Goal: Task Accomplishment & Management: Manage account settings

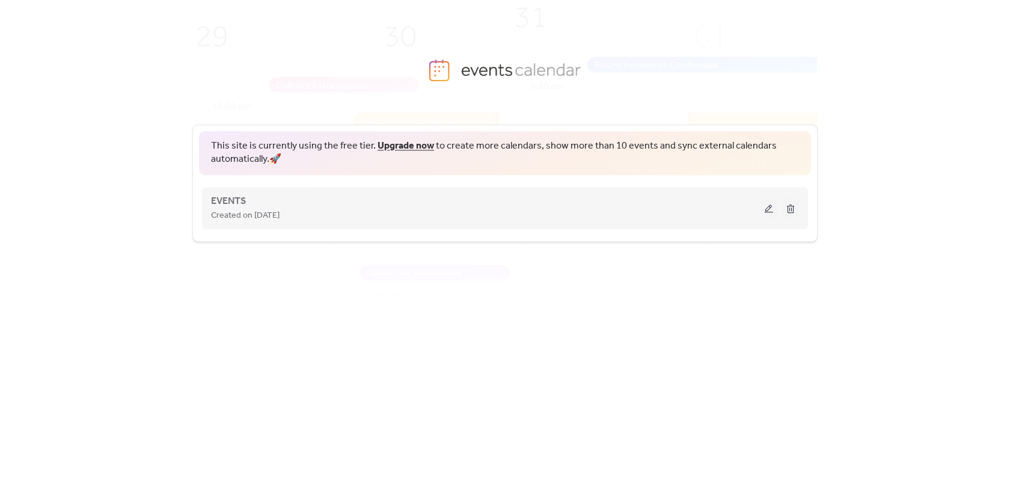
click at [291, 201] on div "EVENTS Created on 29-Jul-2025" at bounding box center [486, 208] width 550 height 29
click at [236, 200] on span "EVENTS" at bounding box center [228, 201] width 35 height 14
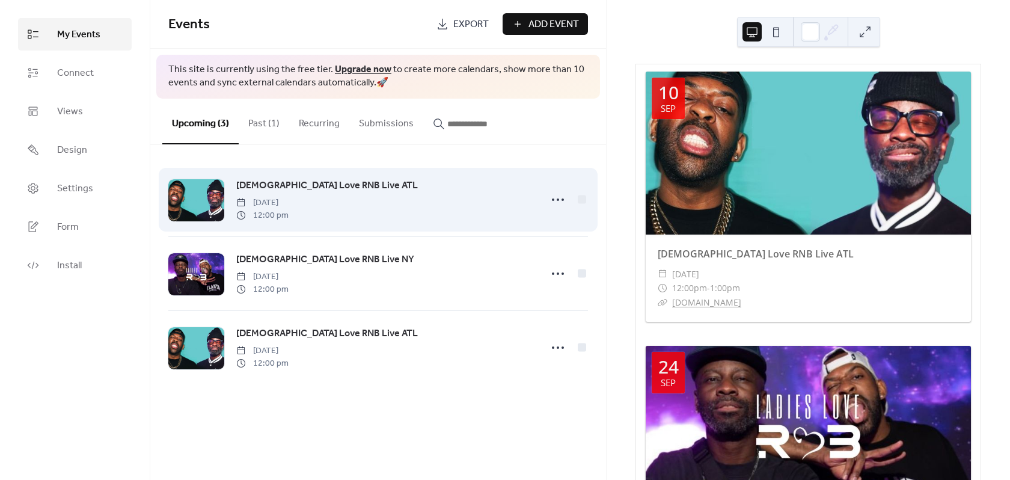
click at [207, 206] on div at bounding box center [196, 200] width 56 height 42
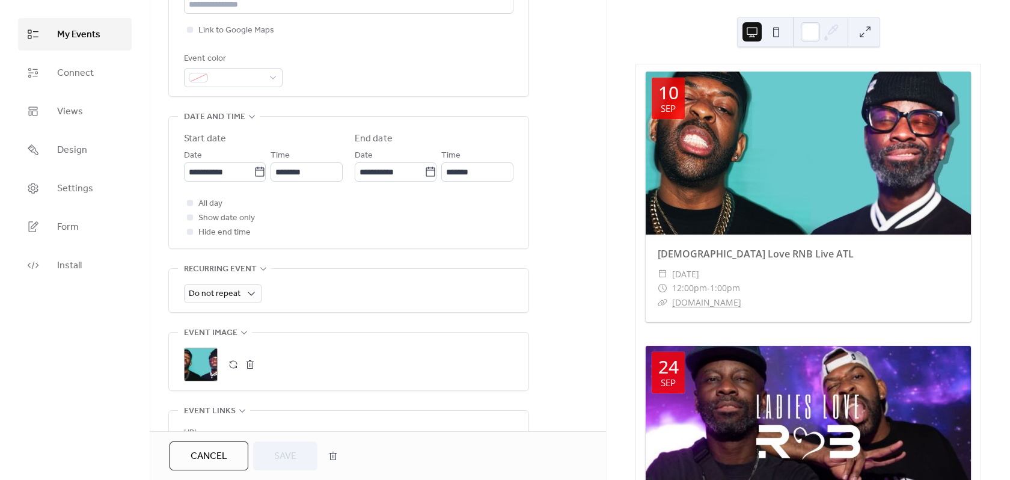
scroll to position [361, 0]
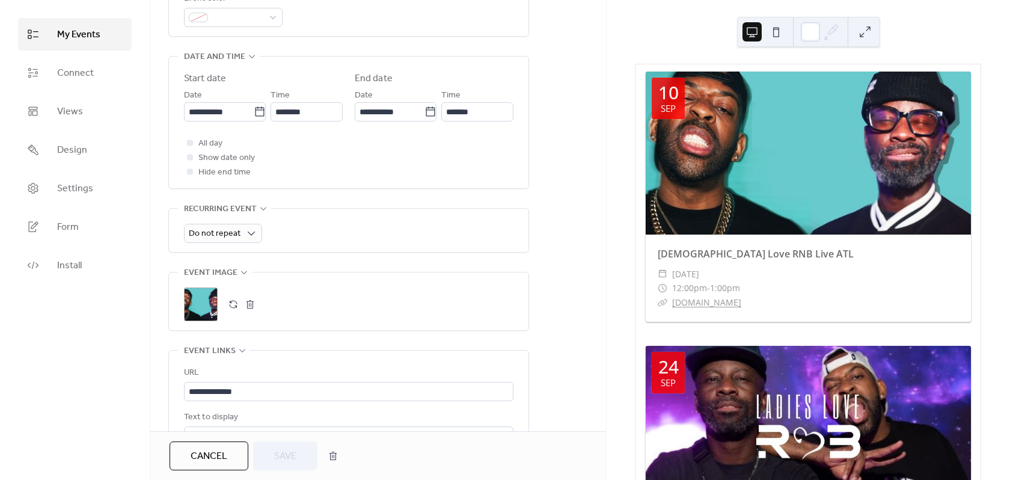
click at [205, 290] on div ";" at bounding box center [201, 304] width 34 height 34
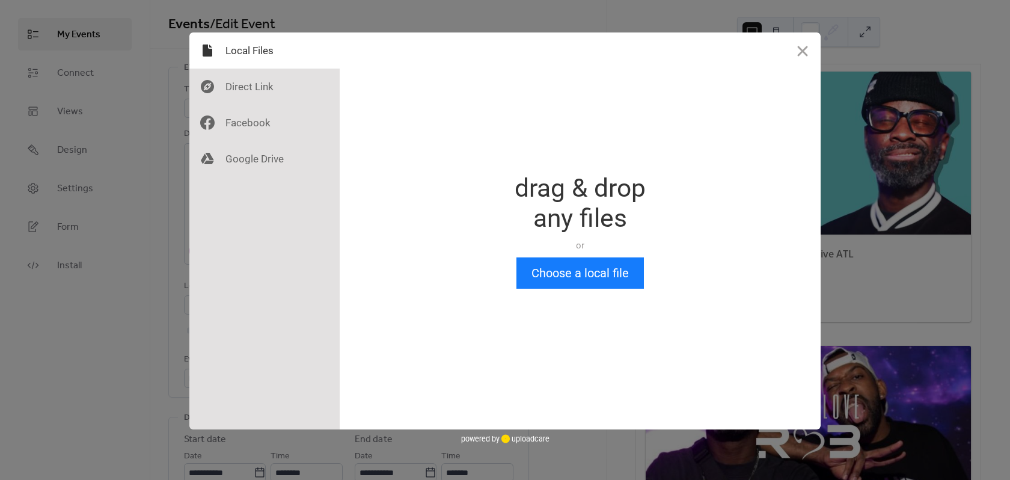
scroll to position [0, 0]
click at [278, 129] on div at bounding box center [264, 123] width 150 height 36
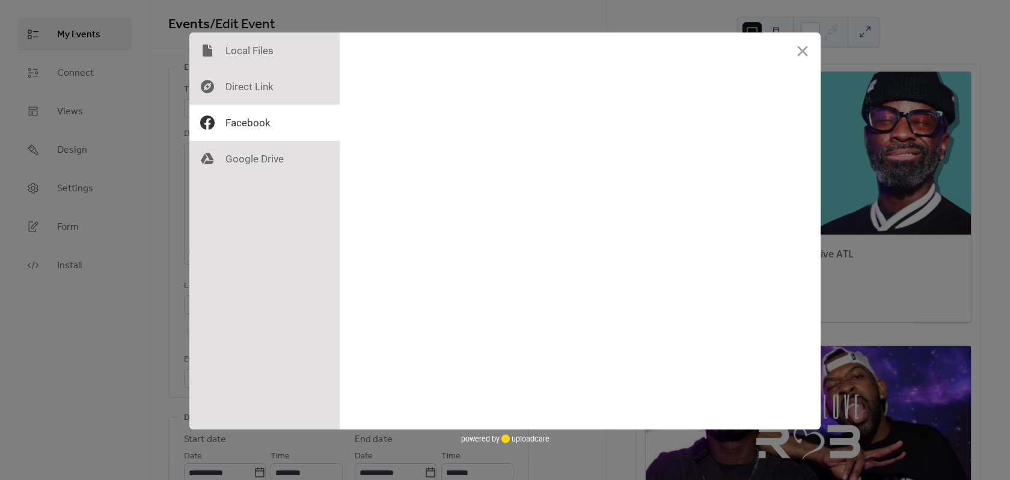
click at [250, 179] on div at bounding box center [694, 230] width 1010 height 397
click at [250, 178] on div at bounding box center [694, 230] width 1010 height 397
click at [249, 169] on div at bounding box center [264, 159] width 150 height 36
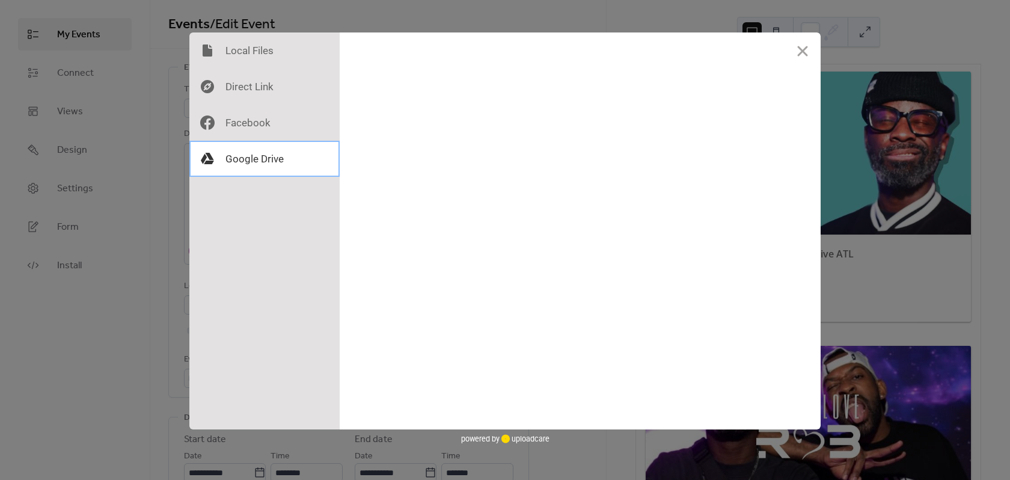
click at [250, 158] on div at bounding box center [264, 159] width 150 height 36
click at [279, 50] on div at bounding box center [264, 50] width 150 height 36
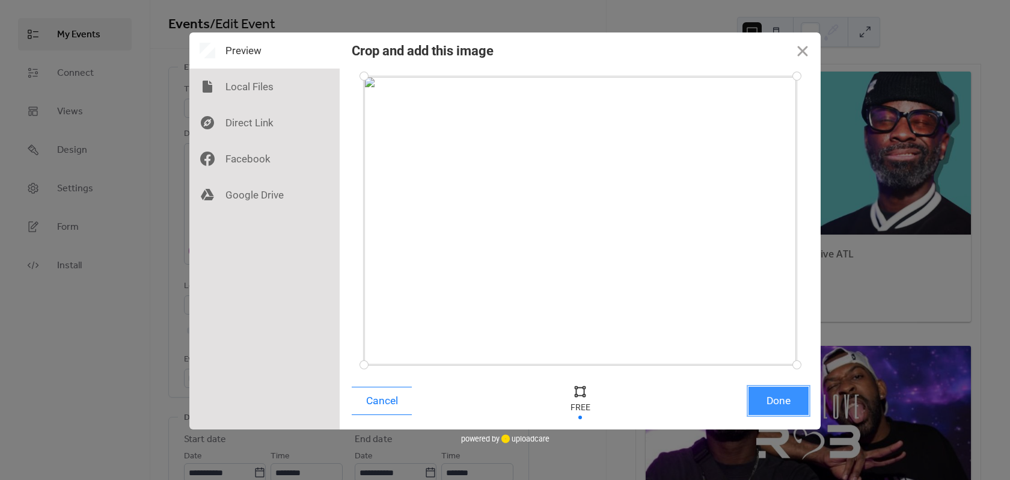
click at [779, 398] on button "Done" at bounding box center [779, 401] width 60 height 28
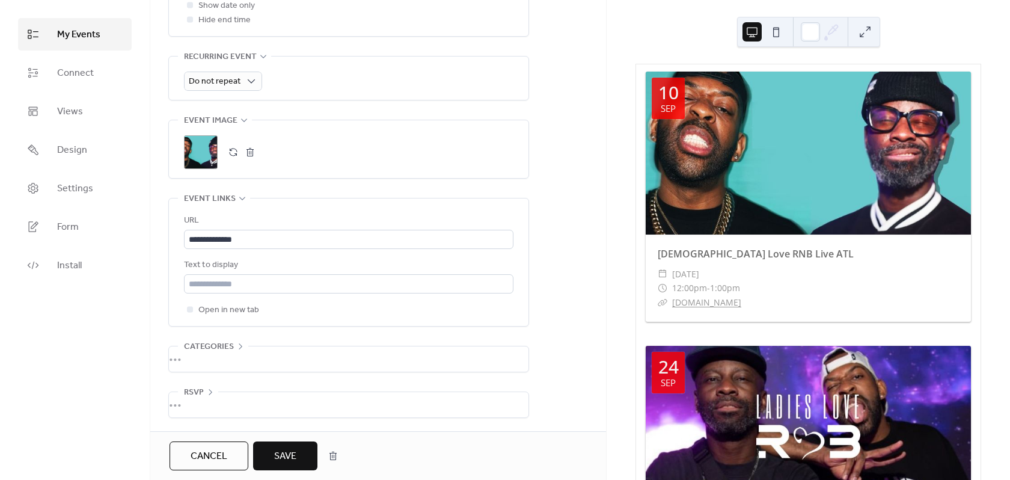
scroll to position [455, 0]
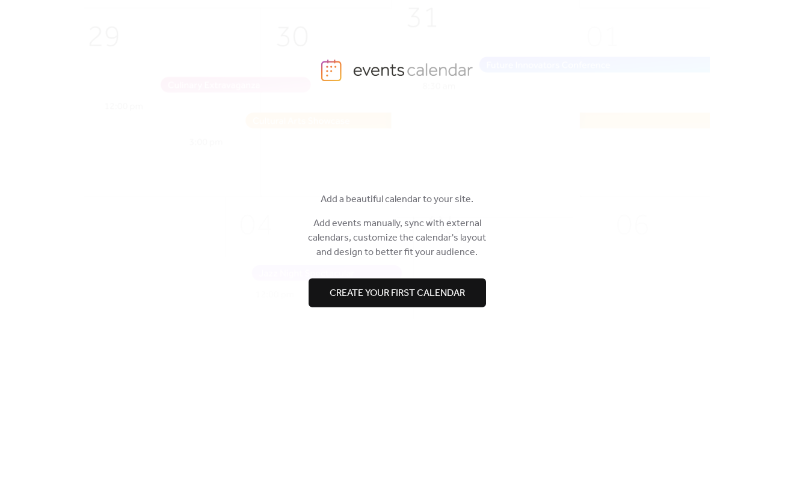
click at [550, 179] on div "Hi! 👋 Add a beautiful calendar to your site. Add events manually, sync with ext…" at bounding box center [396, 283] width 625 height 357
click at [539, 182] on div "Hi! 👋 Add a beautiful calendar to your site. Add events manually, sync with ext…" at bounding box center [396, 283] width 625 height 357
click at [468, 179] on div "Hi! 👋 Add a beautiful calendar to your site. Add events manually, sync with ext…" at bounding box center [396, 283] width 625 height 357
click at [440, 300] on button "Create your first calendar" at bounding box center [397, 292] width 177 height 29
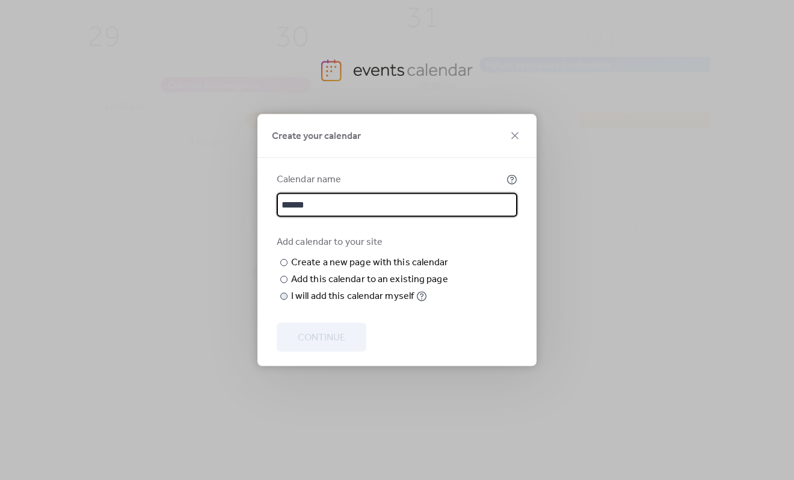
type input "******"
click at [338, 304] on div "I will add this calendar myself" at bounding box center [352, 296] width 123 height 14
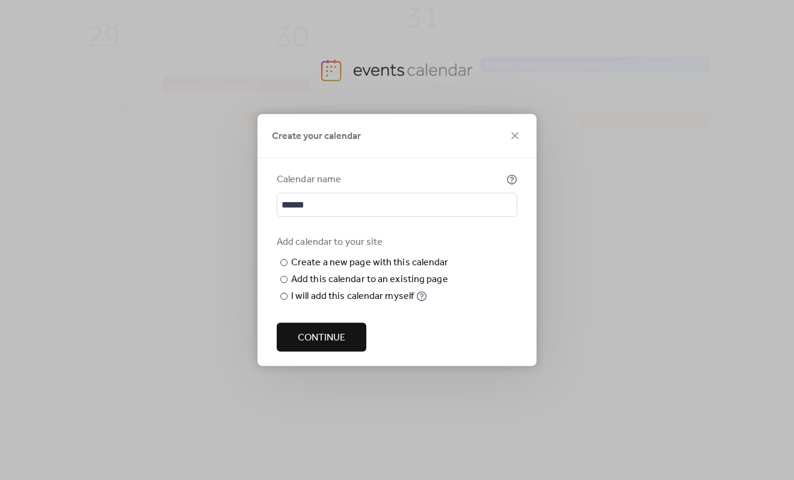
click at [333, 336] on span "Continue" at bounding box center [322, 338] width 48 height 14
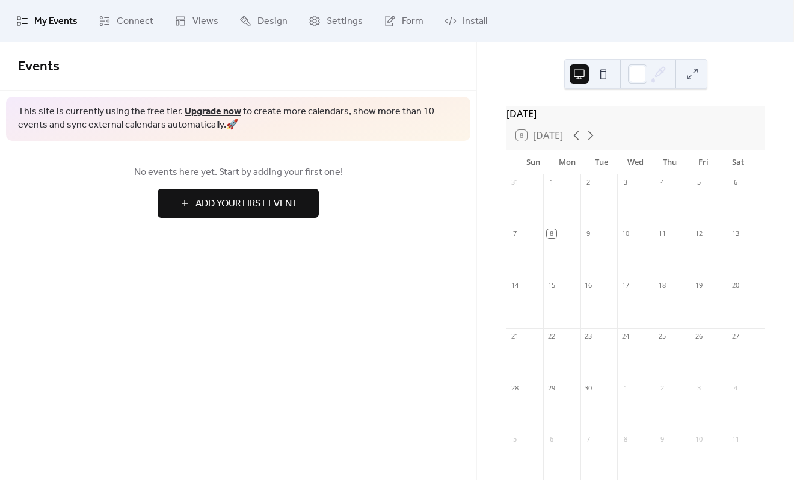
click at [200, 203] on span "Add Your First Event" at bounding box center [246, 204] width 102 height 14
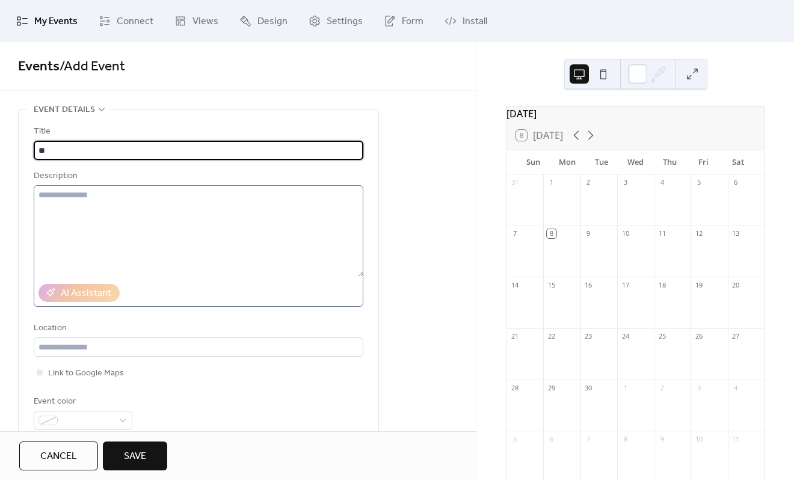
type input "*"
type input "**********"
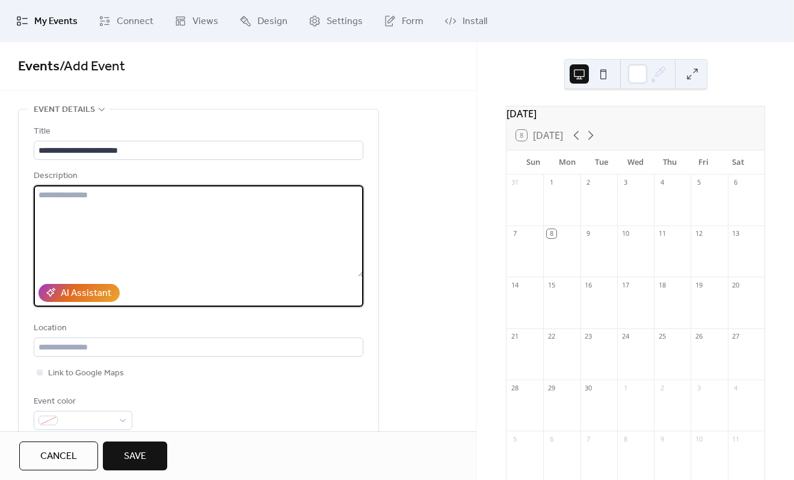
click at [191, 238] on textarea at bounding box center [199, 230] width 330 height 91
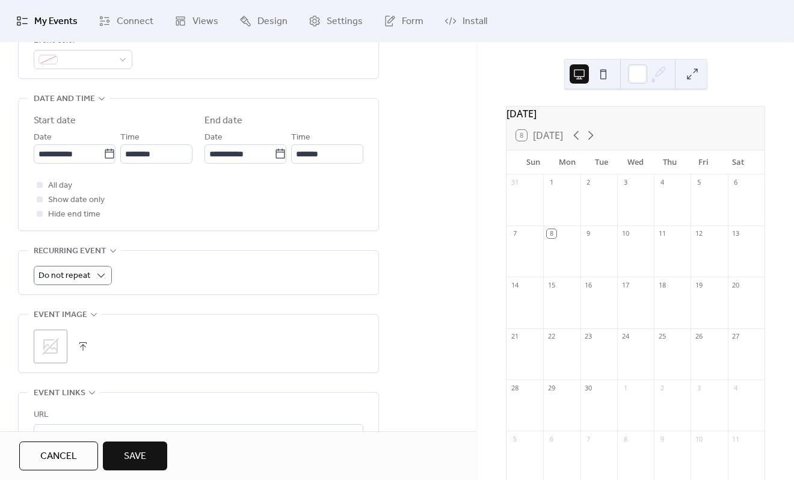
scroll to position [301, 0]
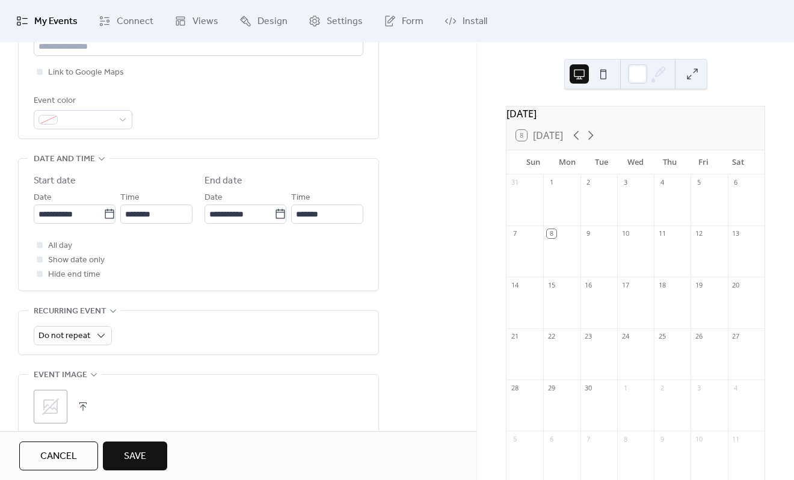
click at [54, 410] on icon at bounding box center [50, 406] width 19 height 19
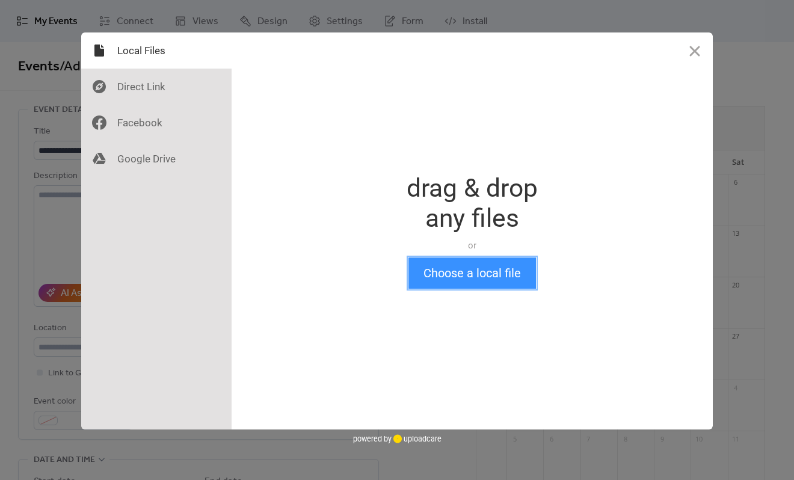
click at [458, 286] on button "Choose a local file" at bounding box center [472, 272] width 128 height 31
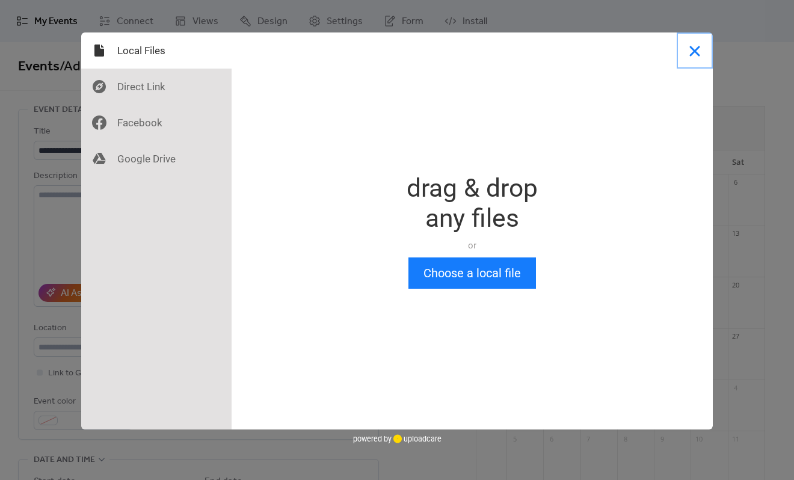
click at [689, 45] on button "Close" at bounding box center [695, 50] width 36 height 36
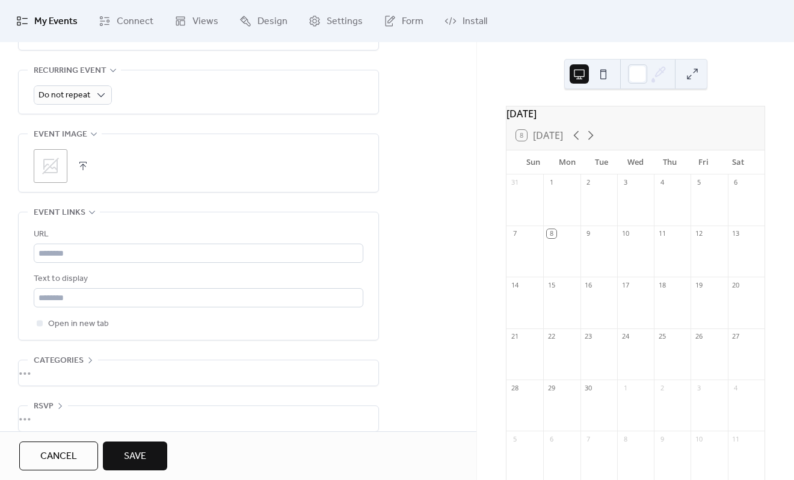
scroll to position [558, 0]
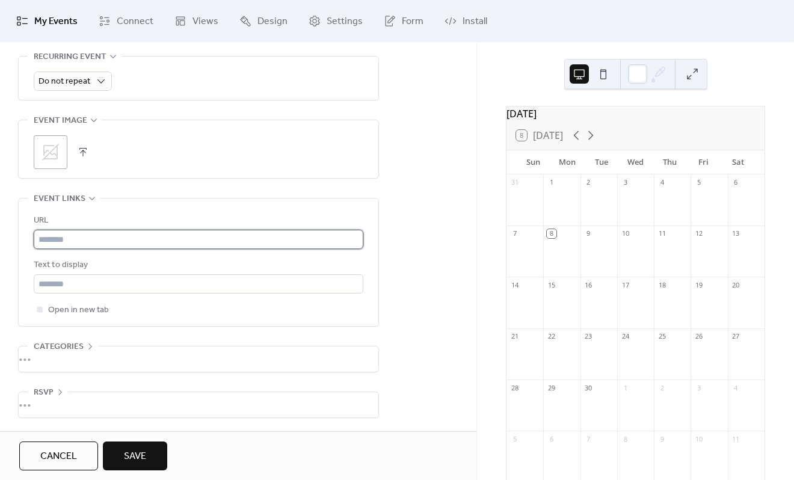
click at [93, 235] on input "text" at bounding box center [199, 239] width 330 height 19
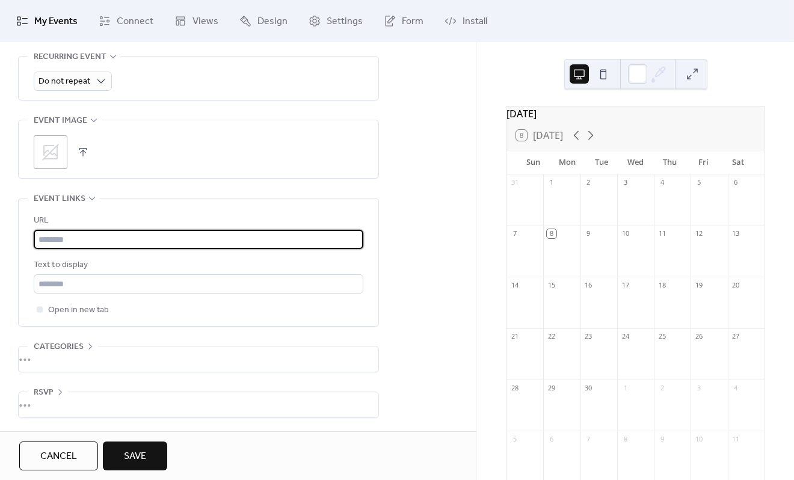
paste input "**********"
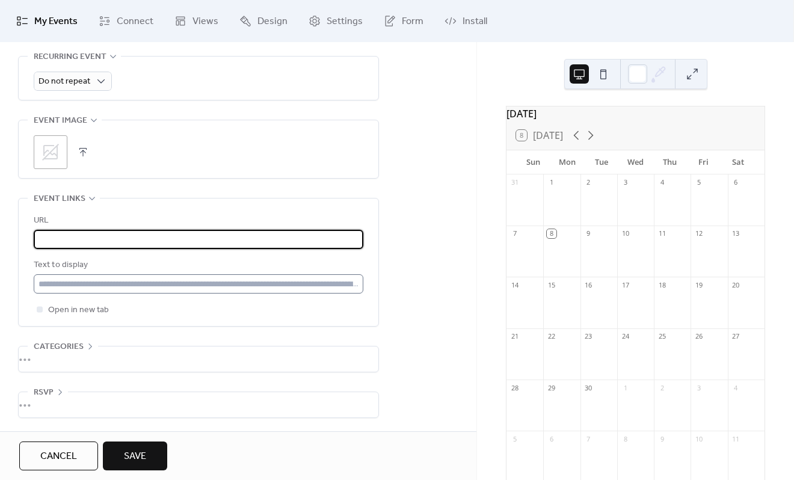
type input "**********"
click at [207, 283] on input "text" at bounding box center [199, 283] width 330 height 19
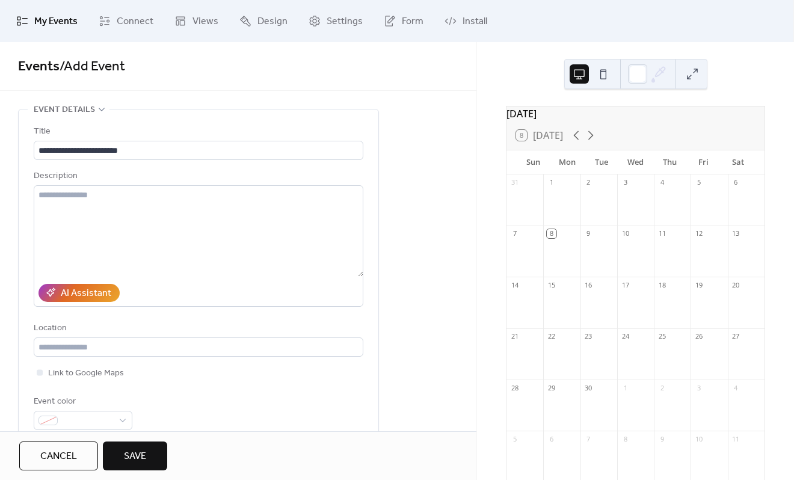
scroll to position [361, 0]
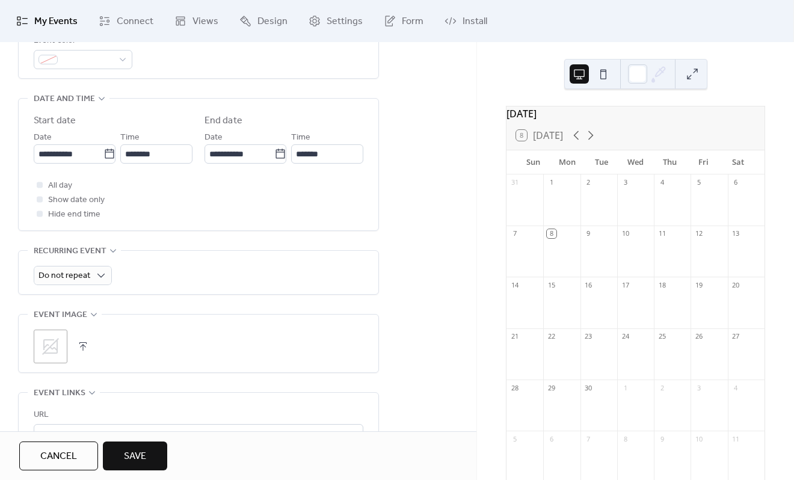
type input "**********"
click at [58, 349] on icon at bounding box center [50, 346] width 19 height 19
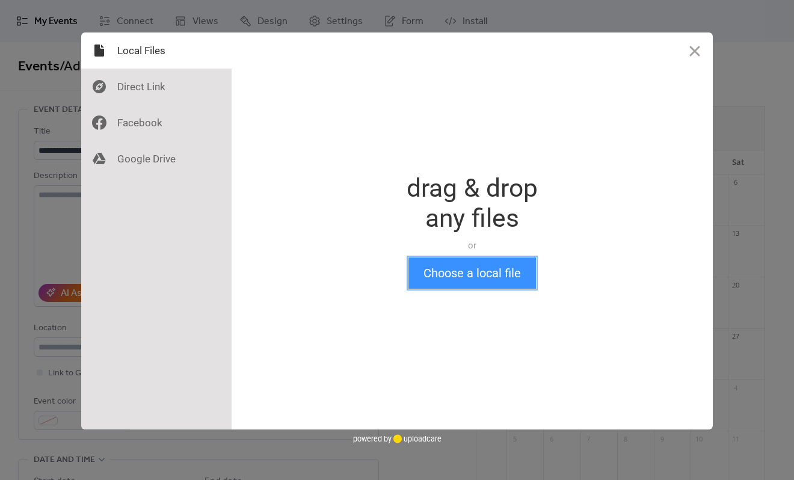
click at [429, 287] on button "Choose a local file" at bounding box center [472, 272] width 128 height 31
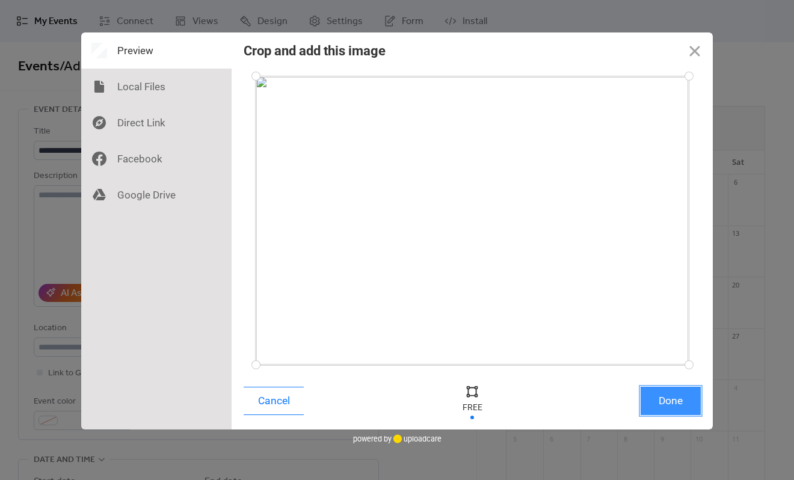
click at [658, 410] on button "Done" at bounding box center [671, 401] width 60 height 28
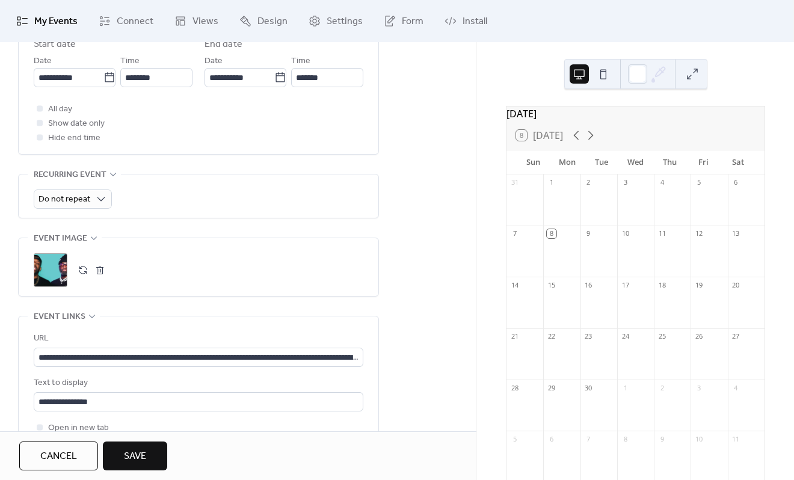
scroll to position [377, 0]
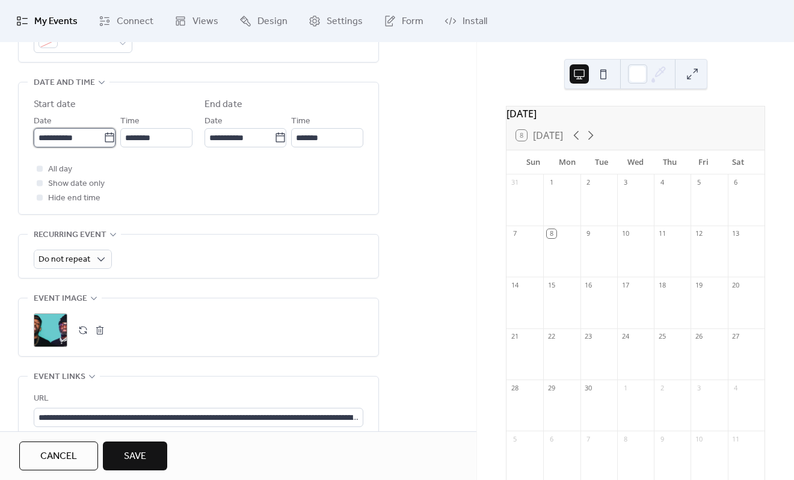
click at [76, 131] on input "**********" at bounding box center [69, 137] width 70 height 19
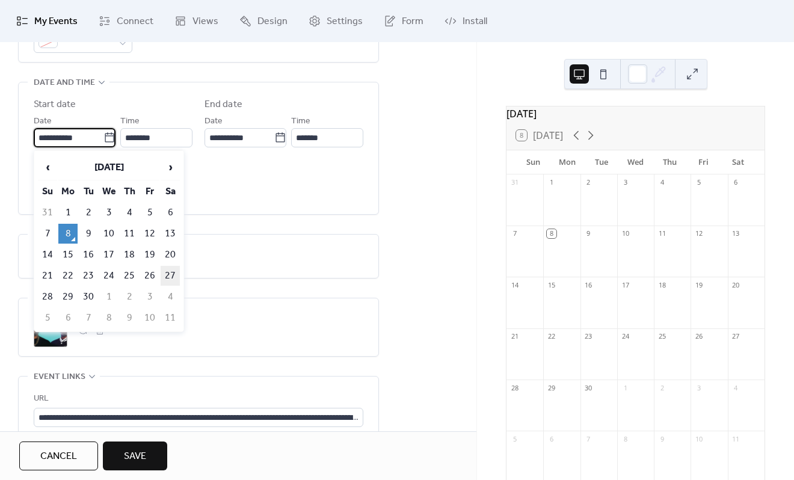
click at [168, 274] on td "27" at bounding box center [170, 276] width 19 height 20
type input "**********"
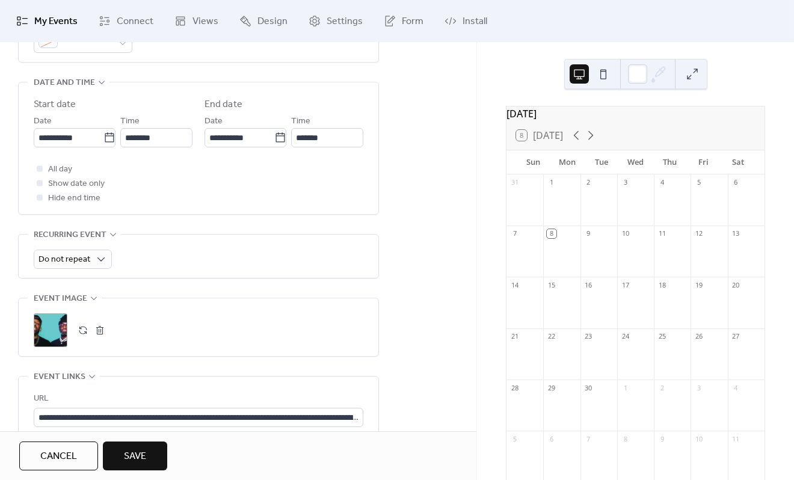
scroll to position [317, 0]
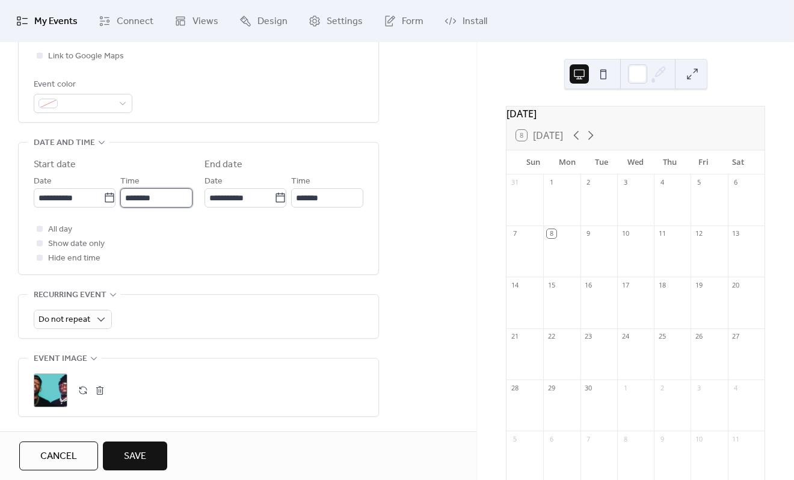
click at [131, 196] on input "********" at bounding box center [156, 197] width 72 height 19
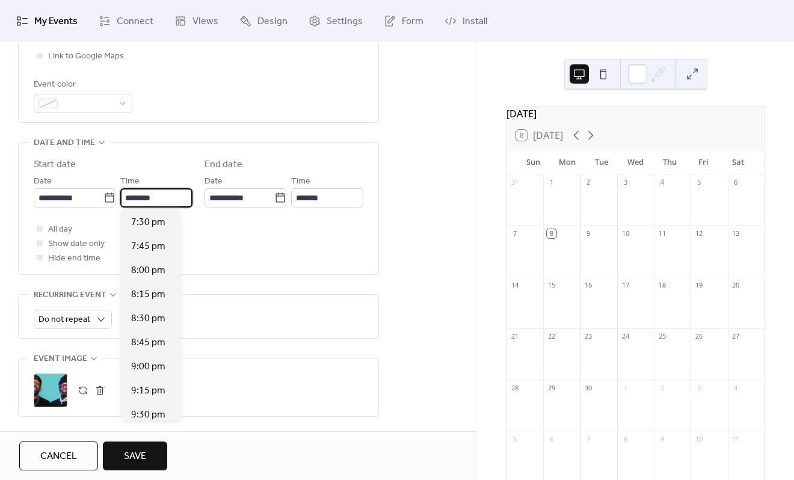
scroll to position [1937, 0]
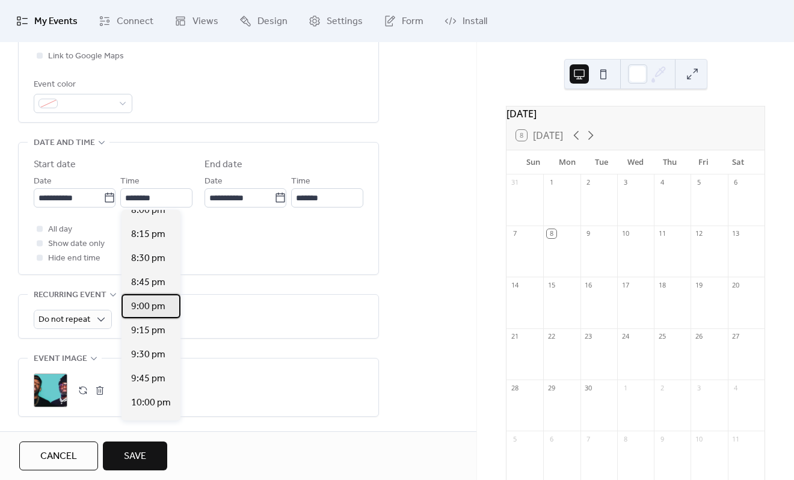
click at [159, 307] on span "9:00 pm" at bounding box center [148, 307] width 34 height 14
type input "*******"
type input "********"
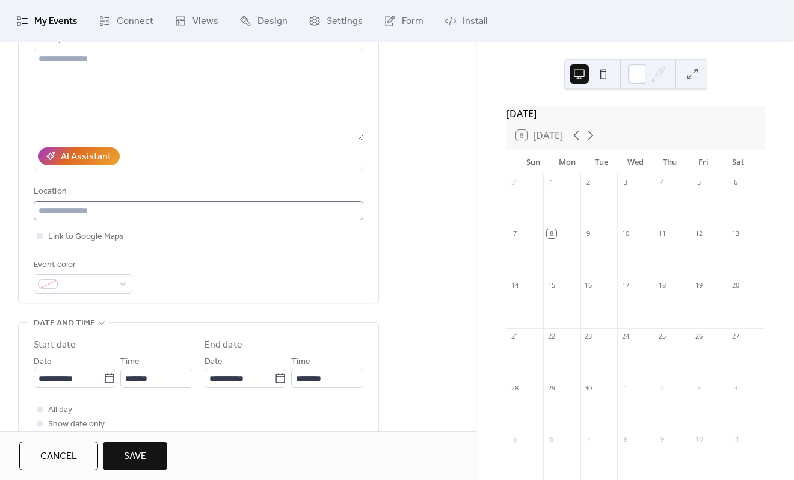
scroll to position [16, 0]
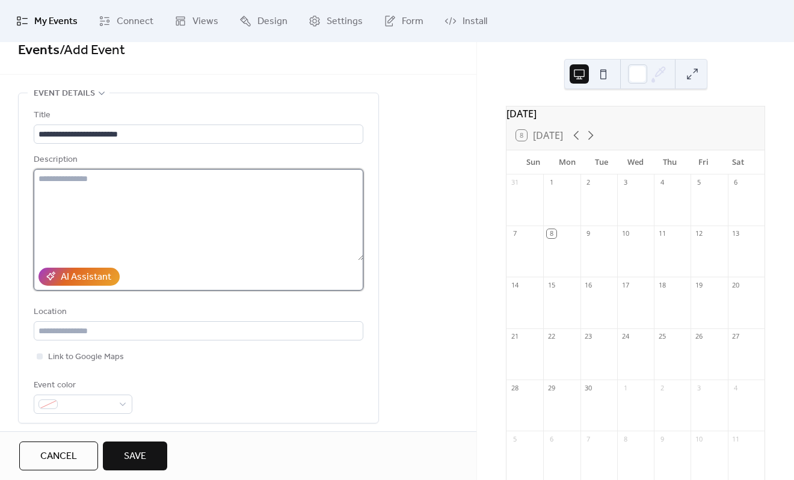
click at [134, 180] on textarea at bounding box center [199, 214] width 330 height 91
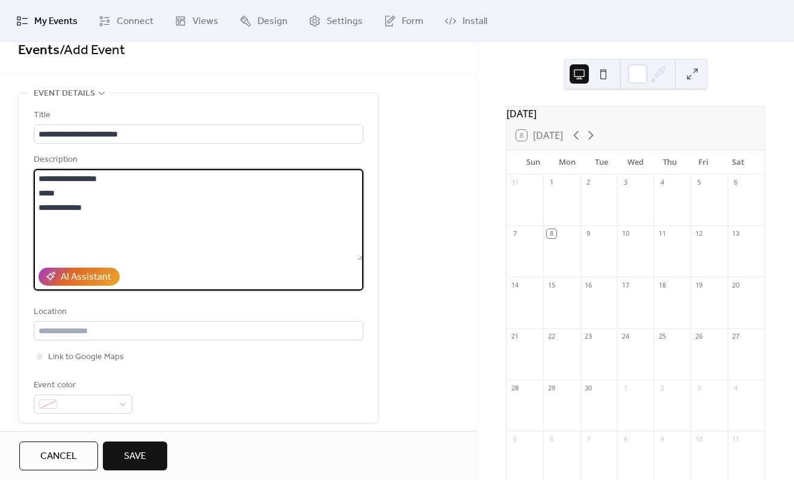
click at [41, 207] on textarea "**********" at bounding box center [199, 214] width 330 height 91
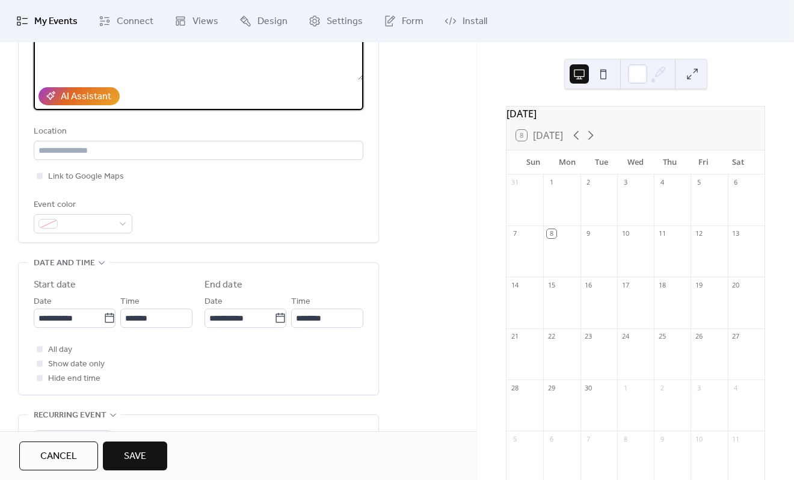
scroll to position [137, 0]
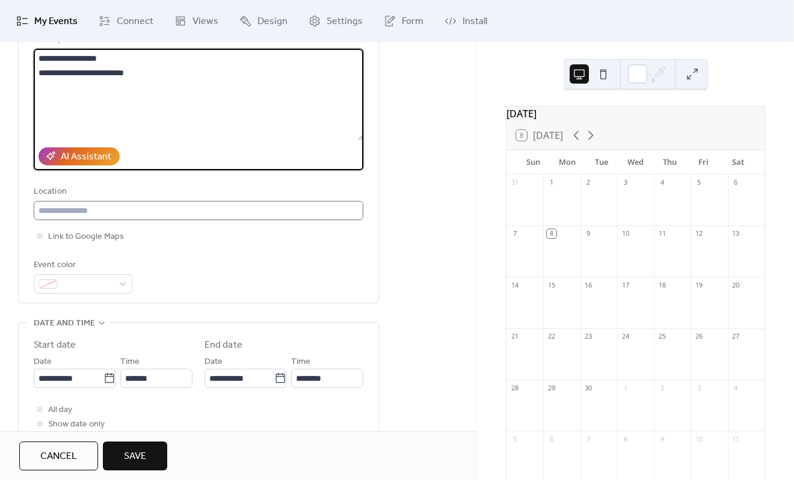
type textarea "**********"
click at [174, 212] on input "text" at bounding box center [199, 210] width 330 height 19
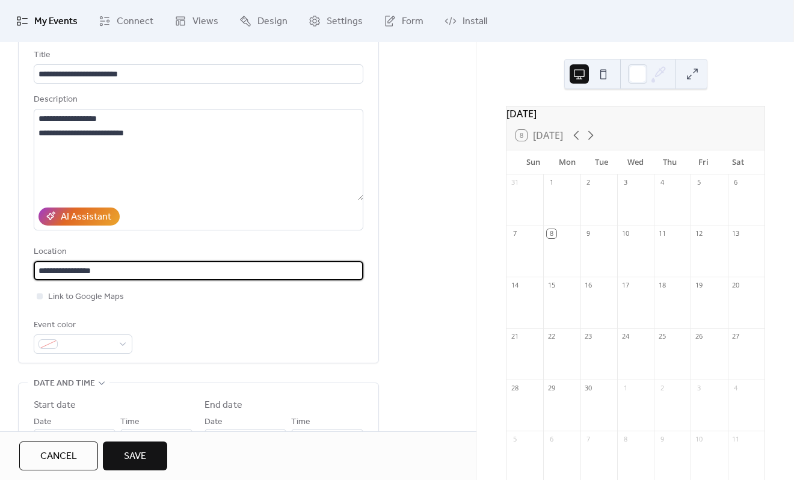
scroll to position [0, 0]
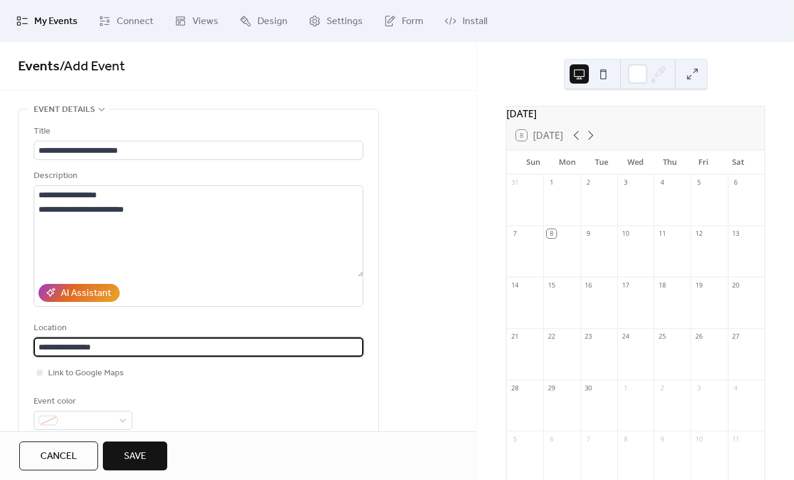
type input "**********"
click at [162, 450] on button "Save" at bounding box center [135, 455] width 64 height 29
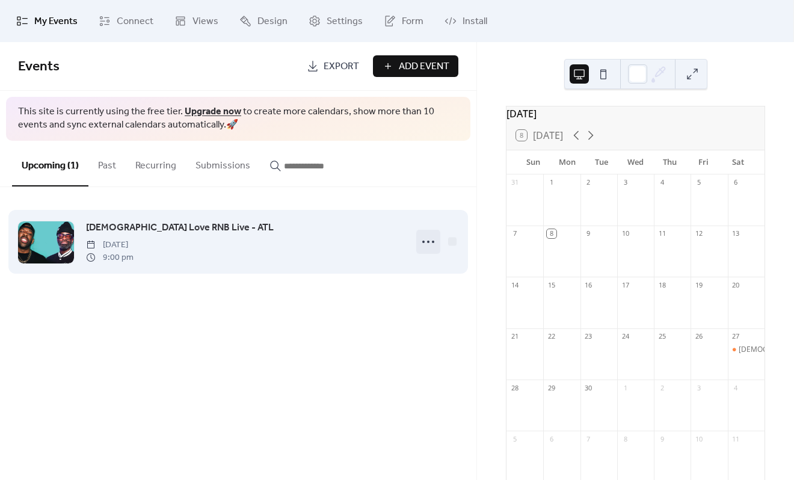
click at [430, 244] on icon at bounding box center [428, 241] width 19 height 19
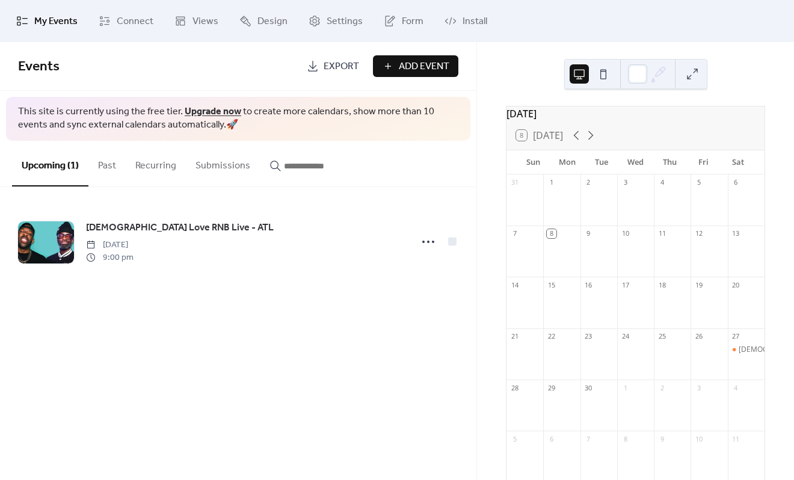
click at [193, 289] on div "Ladies Love RNB Live - ATL Saturday, September 27, 2025 9:00 pm" at bounding box center [238, 241] width 476 height 109
click at [338, 23] on span "Settings" at bounding box center [345, 21] width 36 height 14
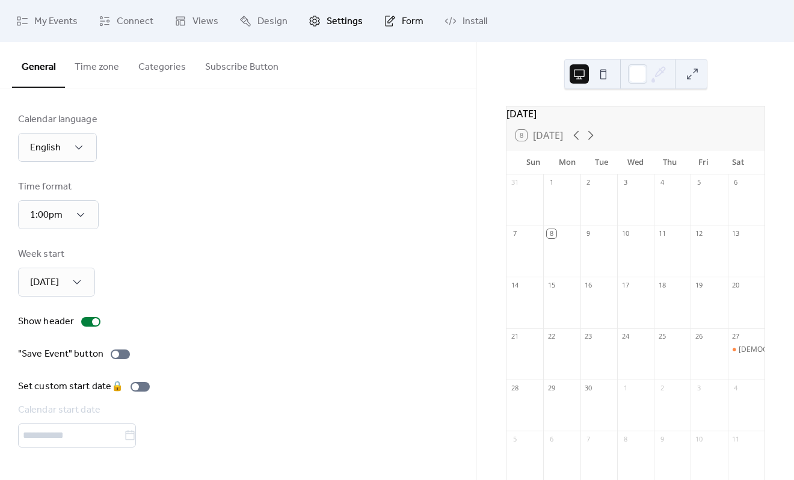
click at [384, 23] on icon at bounding box center [390, 21] width 12 height 12
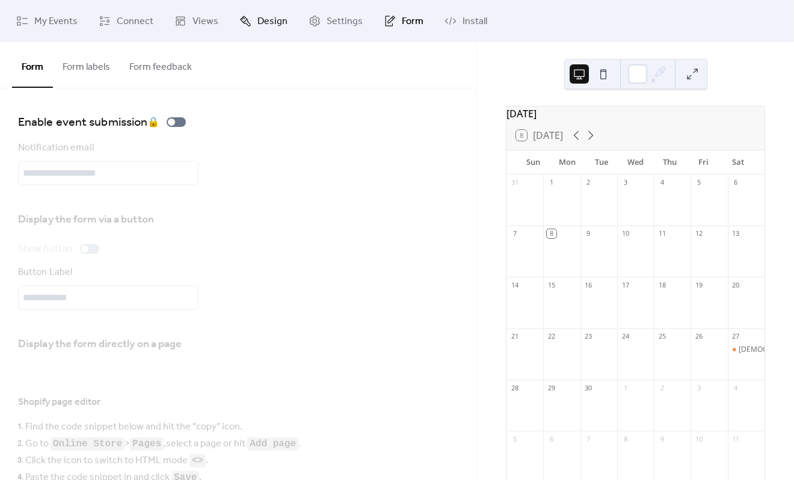
click at [275, 22] on span "Design" at bounding box center [272, 21] width 30 height 14
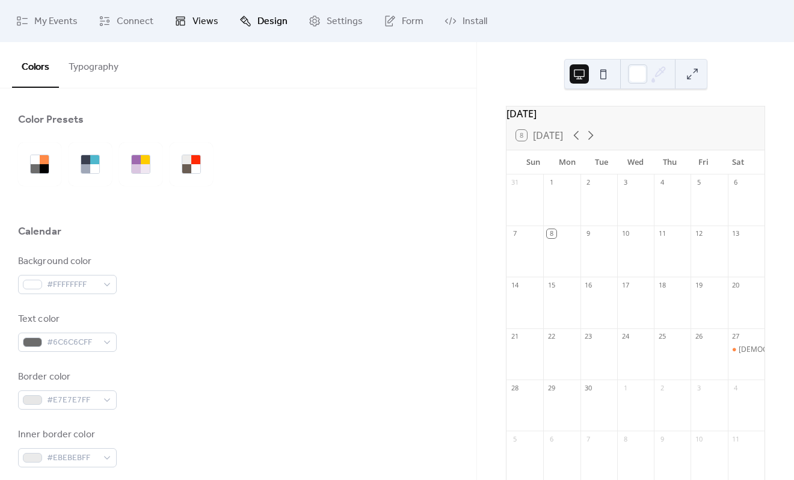
click at [197, 23] on span "Views" at bounding box center [205, 21] width 26 height 14
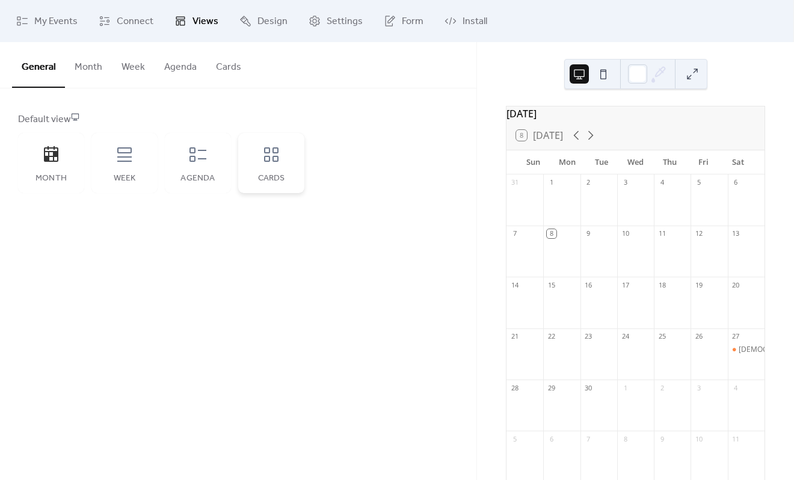
click at [295, 168] on div "Cards" at bounding box center [271, 163] width 66 height 60
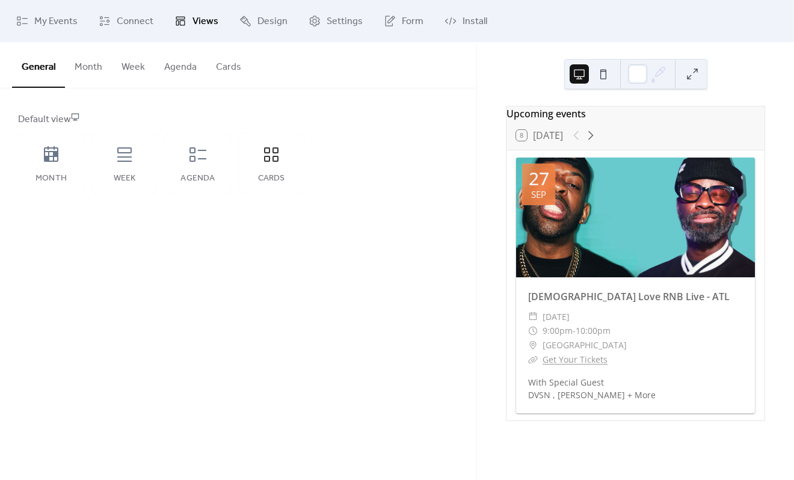
click at [235, 78] on button "Cards" at bounding box center [228, 64] width 45 height 45
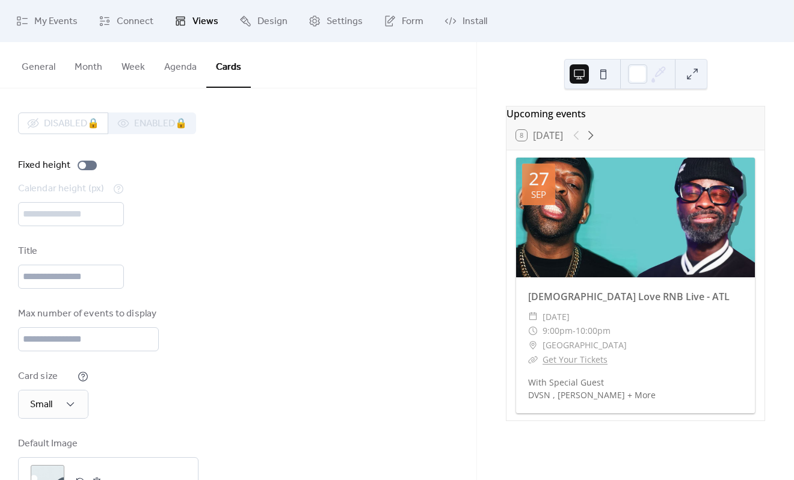
scroll to position [51, 0]
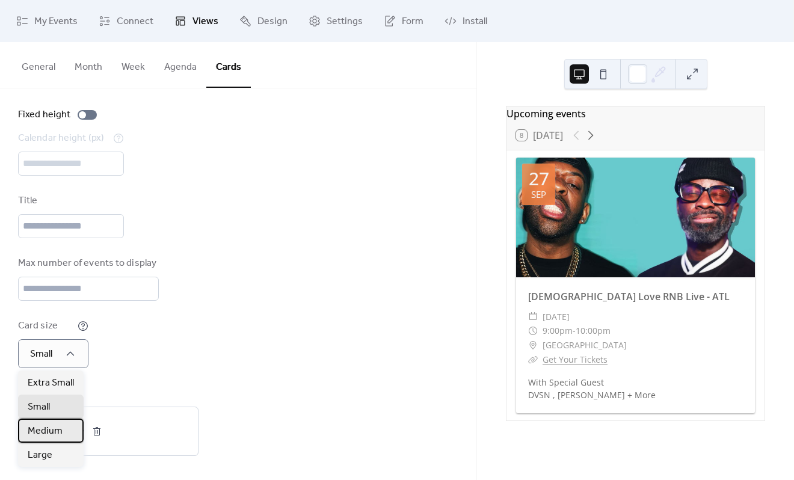
click at [62, 434] on div "Medium" at bounding box center [51, 431] width 66 height 24
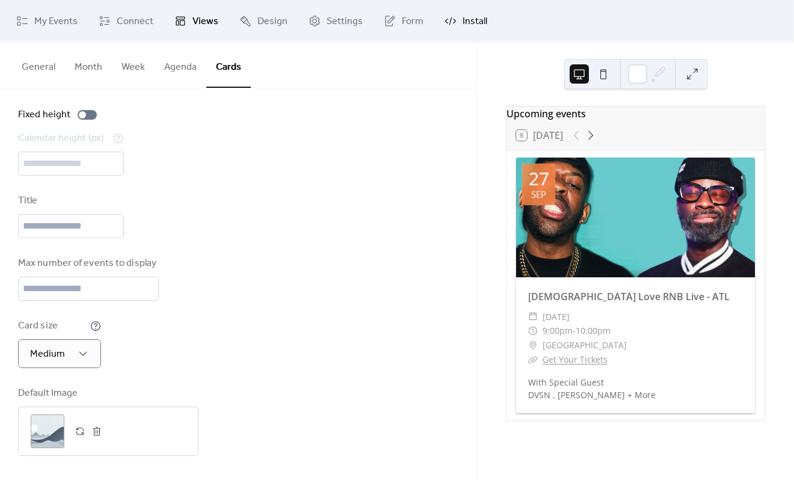
click at [438, 15] on link "Install" at bounding box center [465, 21] width 61 height 32
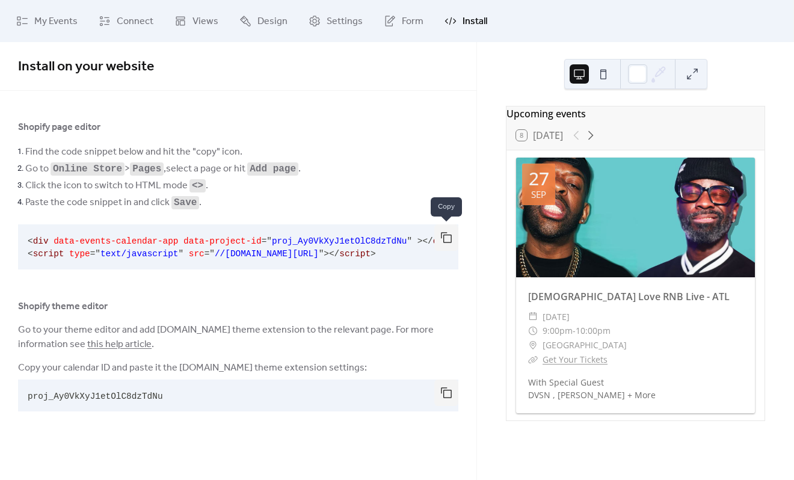
click at [449, 242] on button "button" at bounding box center [446, 237] width 24 height 26
click at [236, 23] on link "Design" at bounding box center [263, 21] width 66 height 32
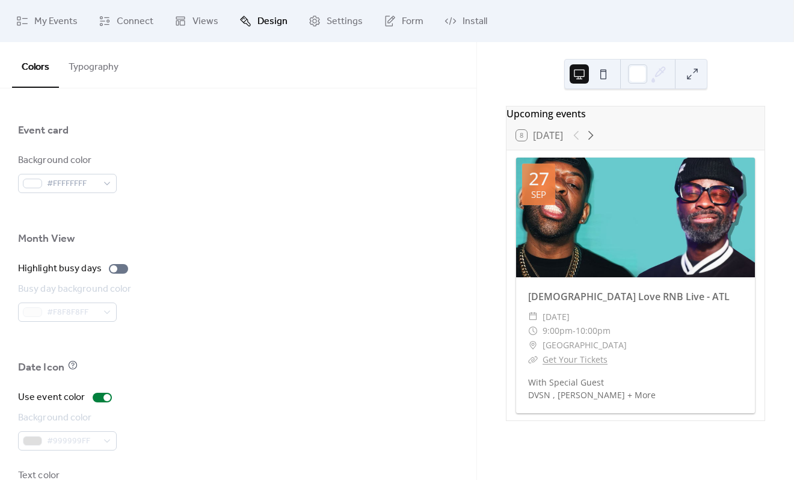
scroll to position [774, 0]
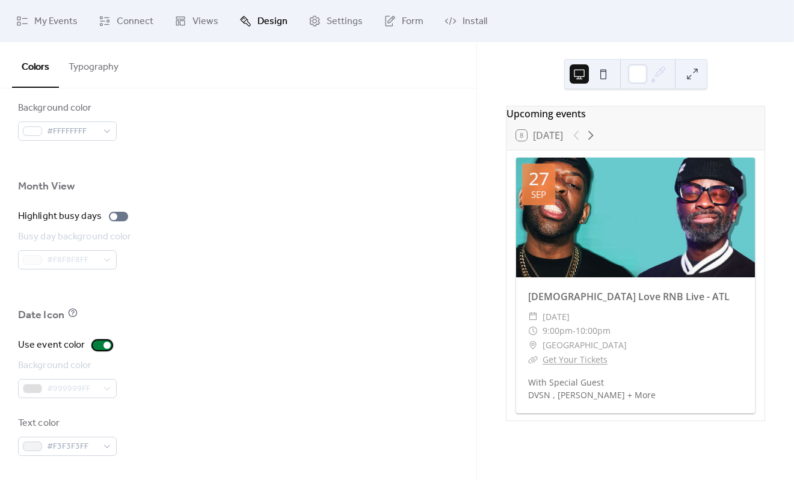
click at [99, 343] on div at bounding box center [102, 345] width 19 height 10
click at [100, 343] on div at bounding box center [102, 345] width 19 height 10
click at [101, 343] on div at bounding box center [102, 345] width 19 height 10
click at [103, 340] on div at bounding box center [102, 345] width 19 height 10
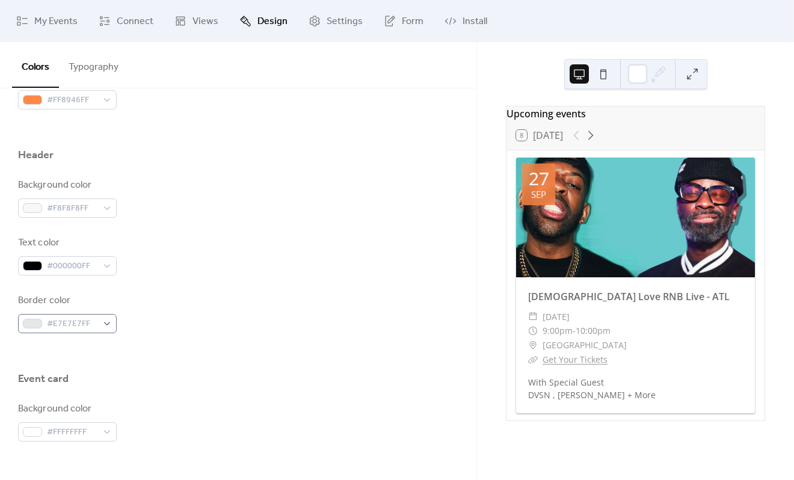
scroll to position [353, 0]
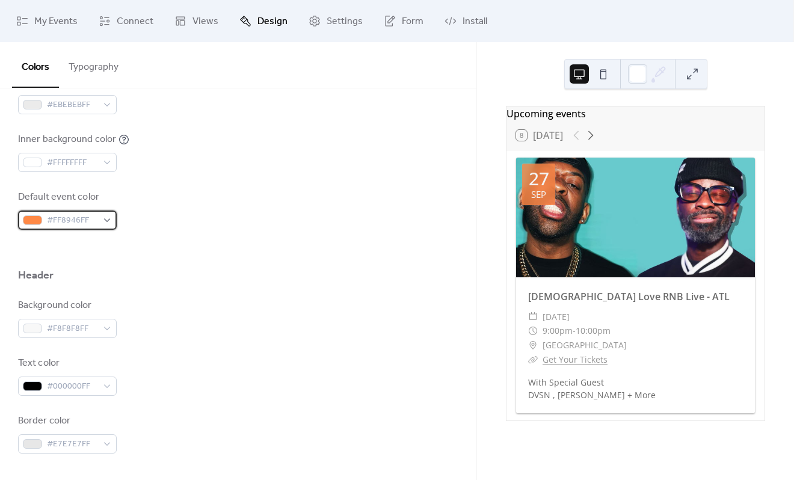
click at [33, 217] on div at bounding box center [32, 220] width 19 height 10
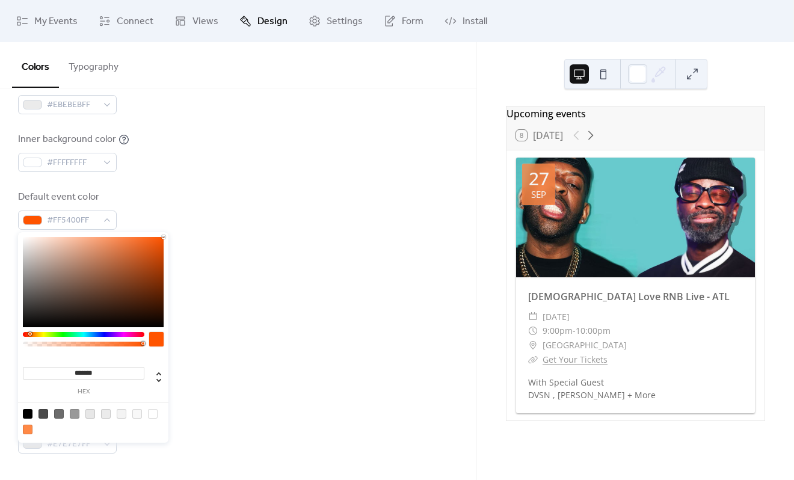
drag, startPoint x: 117, startPoint y: 289, endPoint x: 213, endPoint y: 199, distance: 131.5
click at [213, 199] on body "My Events Connect Views Design Settings Form Install Design Colors Typography C…" at bounding box center [397, 240] width 794 height 480
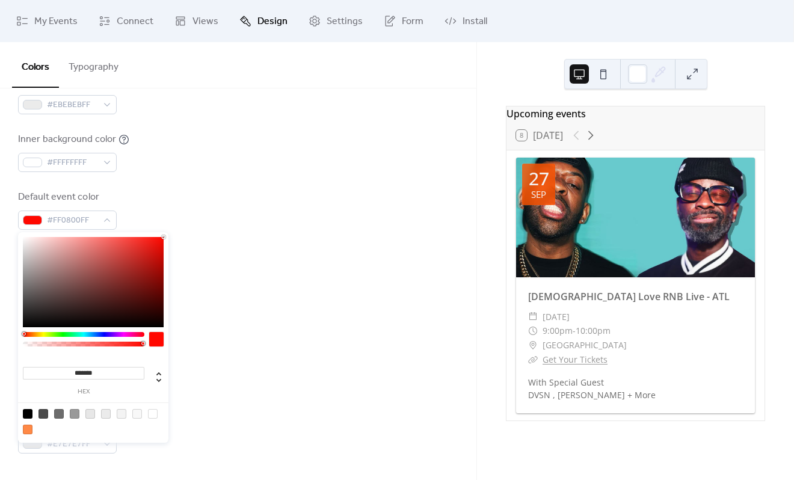
drag, startPoint x: 31, startPoint y: 334, endPoint x: 23, endPoint y: 332, distance: 7.4
click at [23, 332] on div at bounding box center [24, 334] width 4 height 4
type input "*******"
drag, startPoint x: 137, startPoint y: 262, endPoint x: 326, endPoint y: 174, distance: 208.6
click at [318, 175] on body "My Events Connect Views Design Settings Form Install Design Colors Typography C…" at bounding box center [397, 240] width 794 height 480
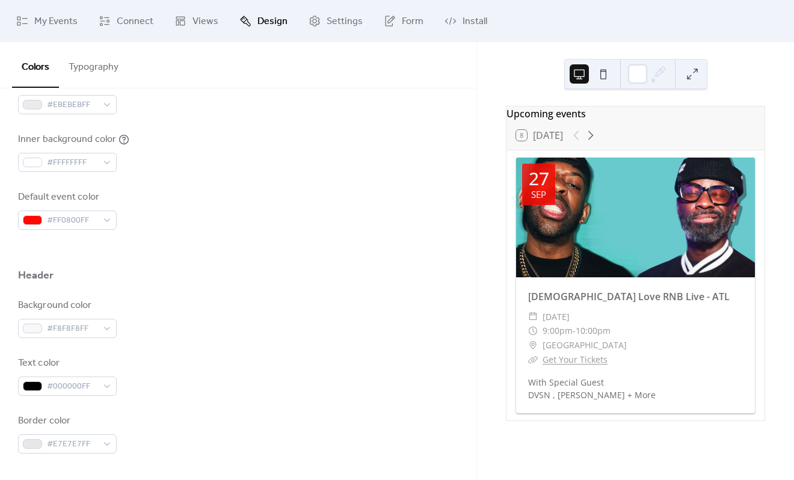
drag, startPoint x: 171, startPoint y: 266, endPoint x: 165, endPoint y: 271, distance: 6.9
click at [168, 268] on div "Color Presets Calendar Background color #FFFFFFFF Text color #6C6C6CFF Border c…" at bounding box center [238, 318] width 476 height 1166
click at [40, 215] on div at bounding box center [32, 220] width 19 height 10
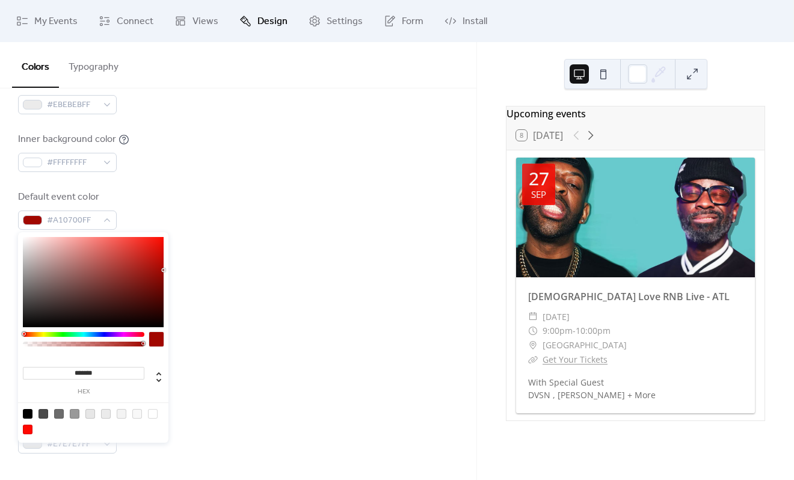
type input "*******"
drag, startPoint x: 150, startPoint y: 263, endPoint x: 265, endPoint y: 245, distance: 116.8
click at [265, 245] on body "My Events Connect Views Design Settings Form Install Design Colors Typography C…" at bounding box center [397, 240] width 794 height 480
click at [312, 186] on div "Background color #FFFFFFFF Text color #6C6C6CFF Border color #E7E7E7FF Inner bo…" at bounding box center [238, 65] width 440 height 328
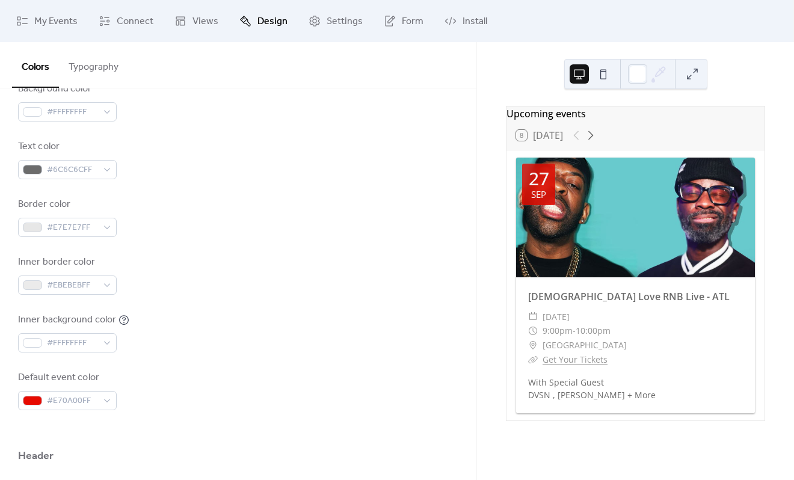
scroll to position [0, 0]
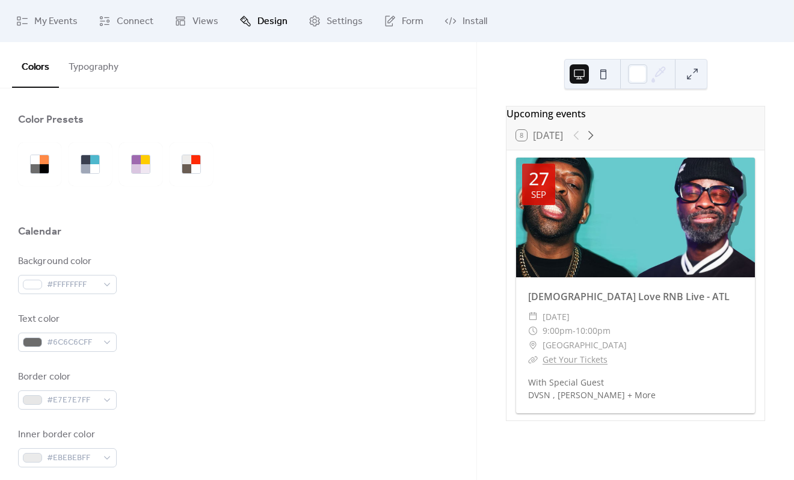
click at [108, 54] on button "Typography" at bounding box center [93, 64] width 69 height 45
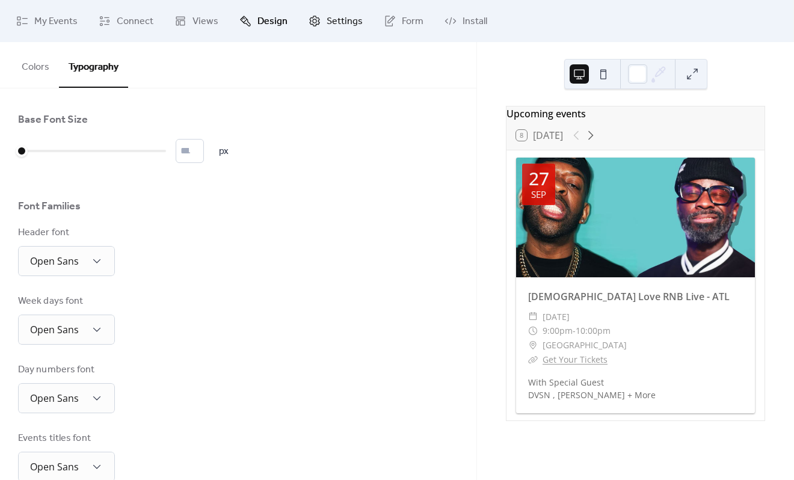
click at [318, 11] on link "Settings" at bounding box center [336, 21] width 72 height 32
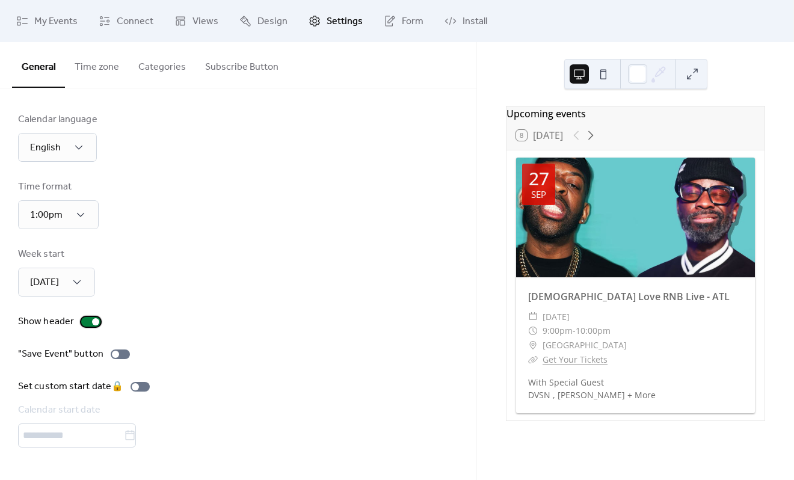
click at [84, 321] on div at bounding box center [90, 322] width 19 height 10
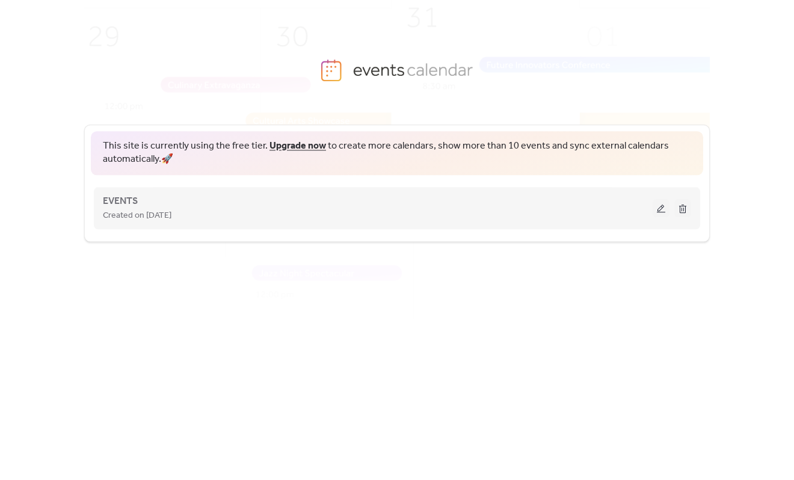
click at [141, 210] on span "Created on [DATE]" at bounding box center [137, 216] width 69 height 14
click at [133, 198] on span "EVENTS" at bounding box center [120, 201] width 35 height 14
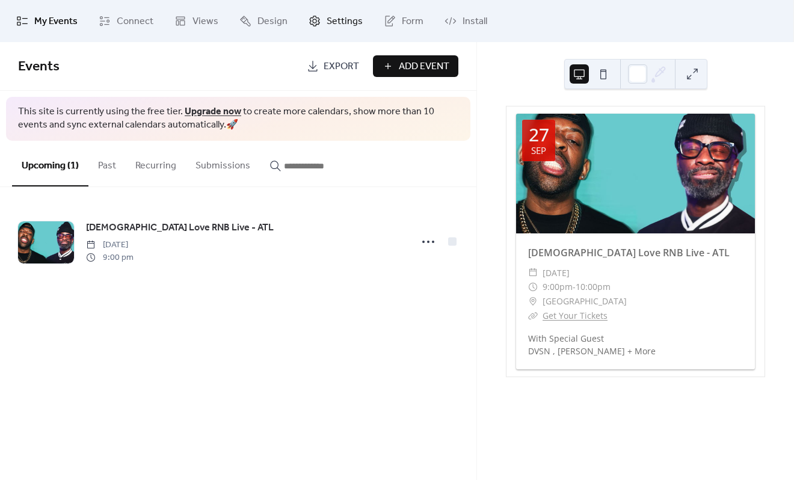
click at [329, 17] on span "Settings" at bounding box center [345, 21] width 36 height 14
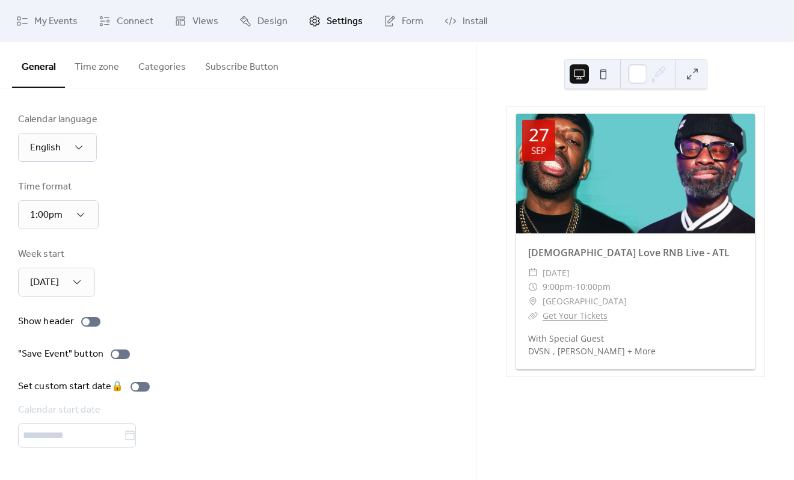
click at [100, 55] on button "Time zone" at bounding box center [97, 64] width 64 height 45
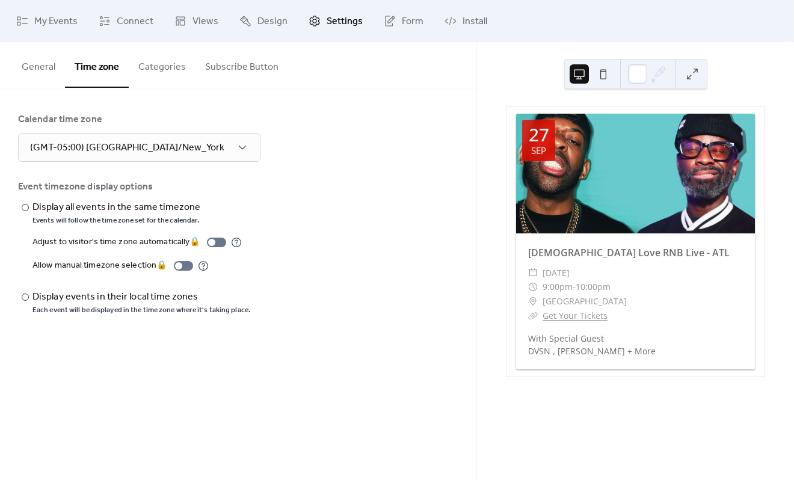
click at [154, 63] on button "Categories" at bounding box center [162, 64] width 67 height 45
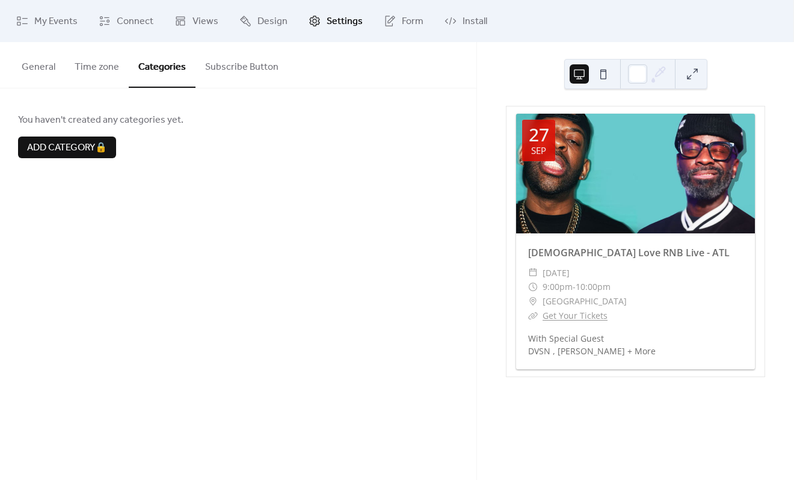
click at [342, 21] on span "Settings" at bounding box center [345, 21] width 36 height 14
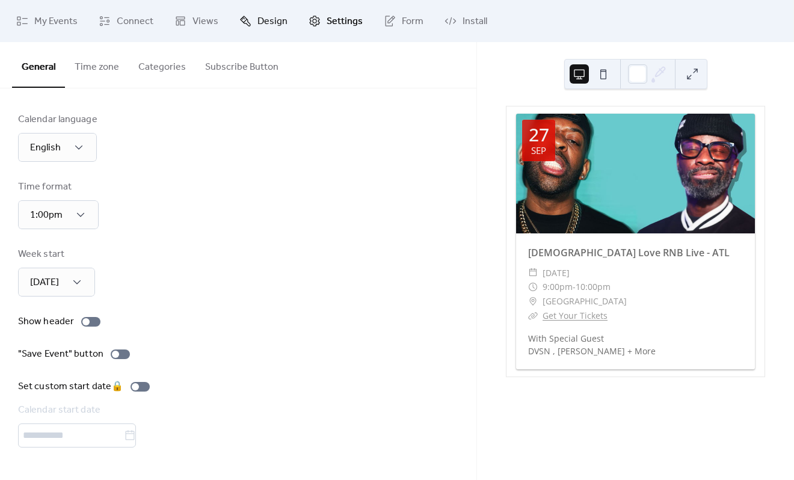
click at [269, 24] on span "Design" at bounding box center [272, 21] width 30 height 14
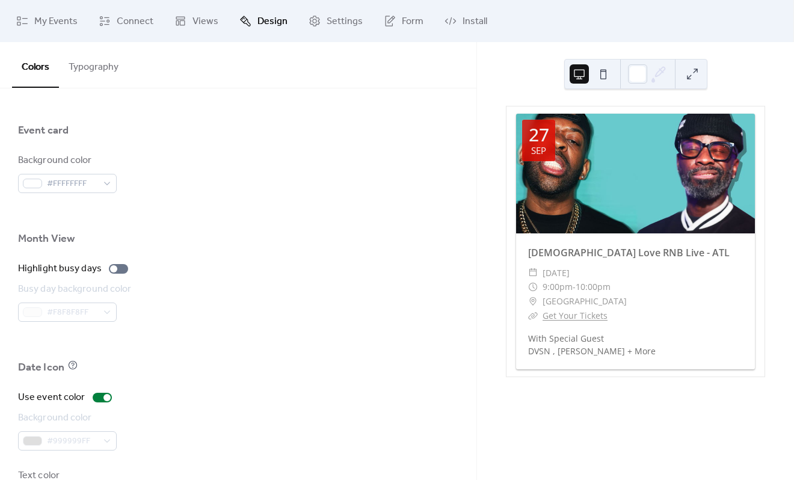
scroll to position [774, 0]
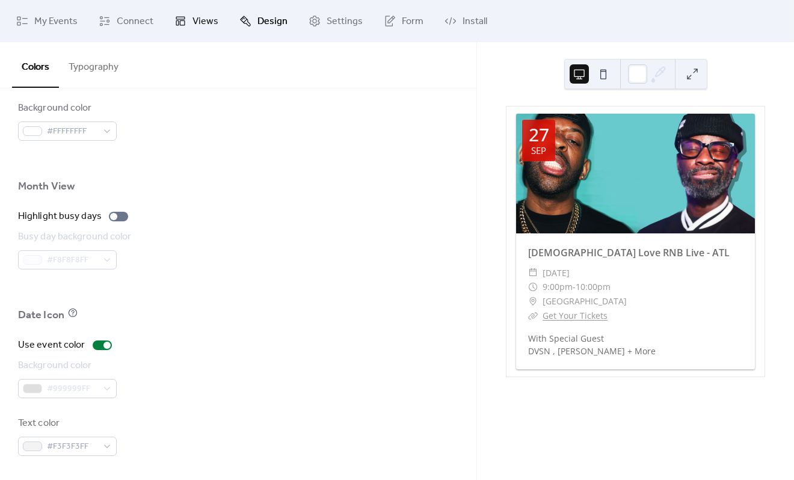
click at [192, 23] on span "Views" at bounding box center [205, 21] width 26 height 14
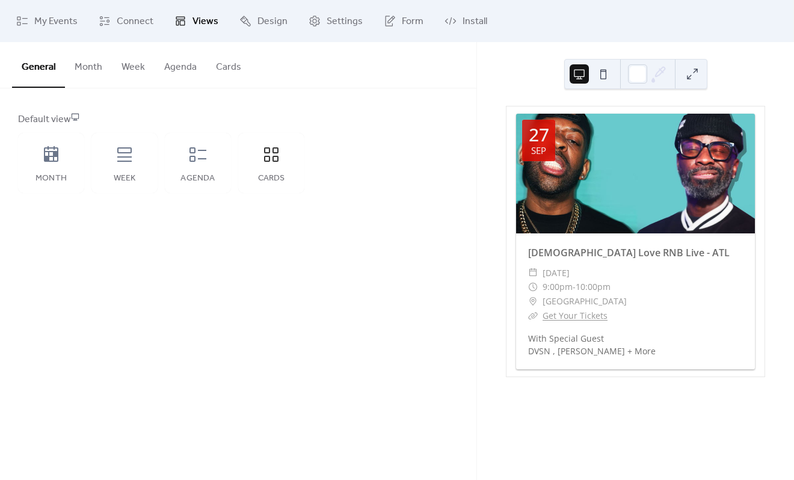
click at [236, 66] on button "Cards" at bounding box center [228, 64] width 45 height 45
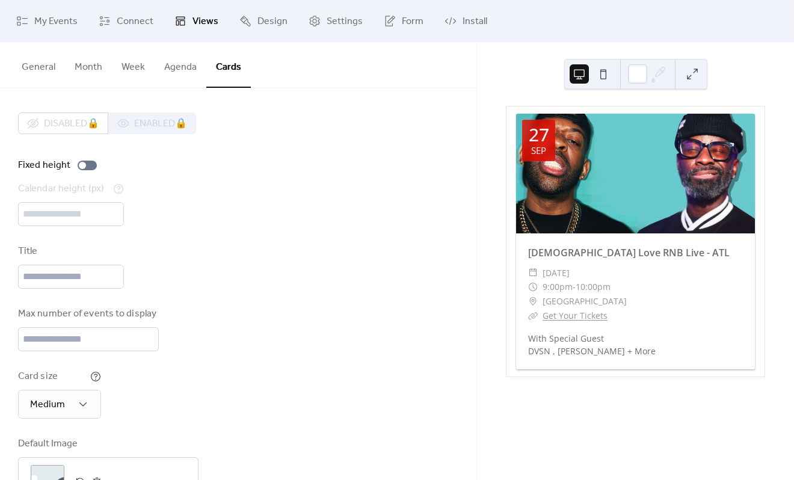
scroll to position [51, 0]
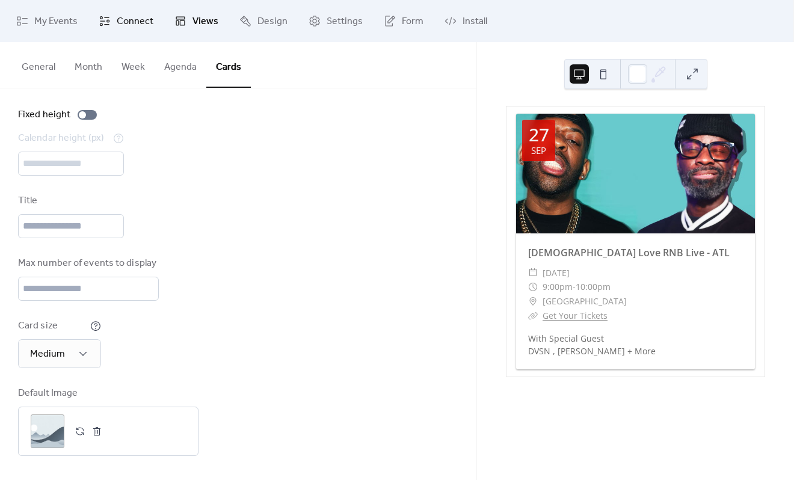
click at [147, 17] on span "Connect" at bounding box center [135, 21] width 37 height 14
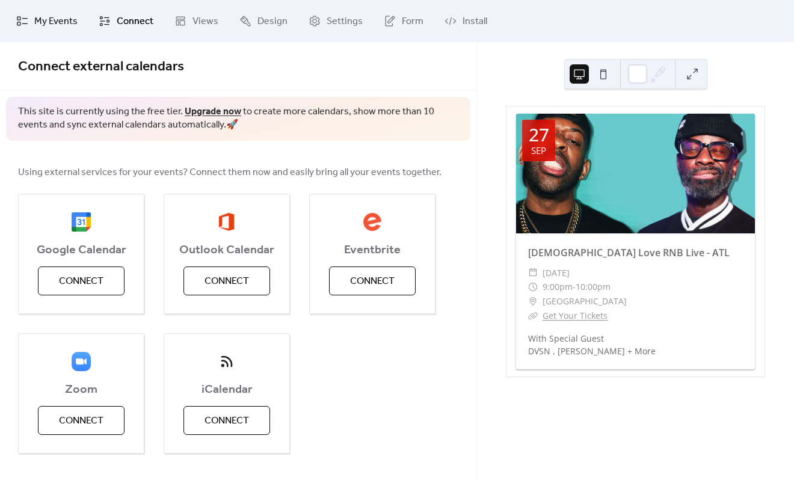
click at [70, 25] on span "My Events" at bounding box center [55, 21] width 43 height 14
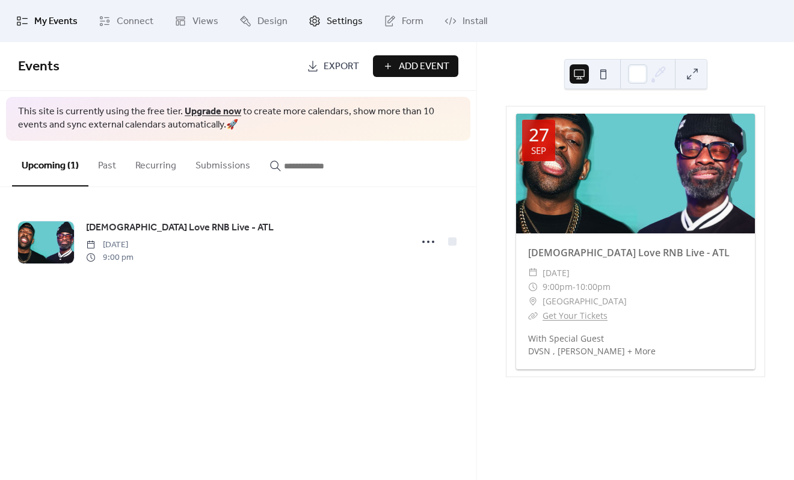
click at [331, 29] on span "Settings" at bounding box center [345, 21] width 36 height 14
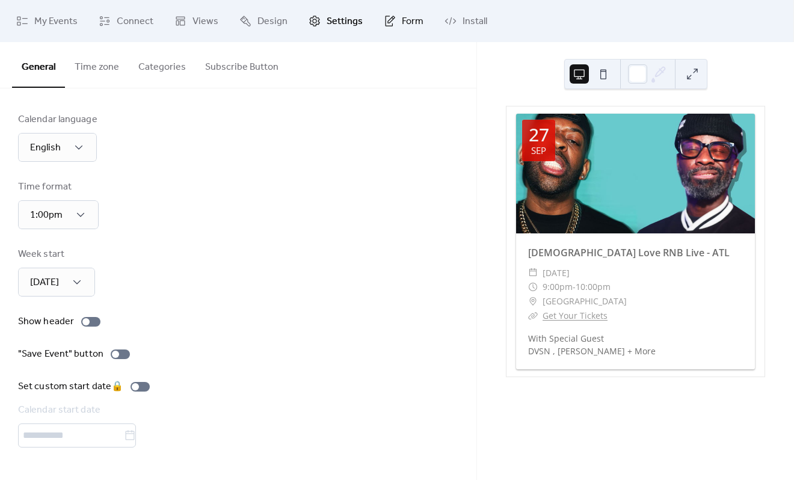
click at [415, 17] on span "Form" at bounding box center [413, 21] width 22 height 14
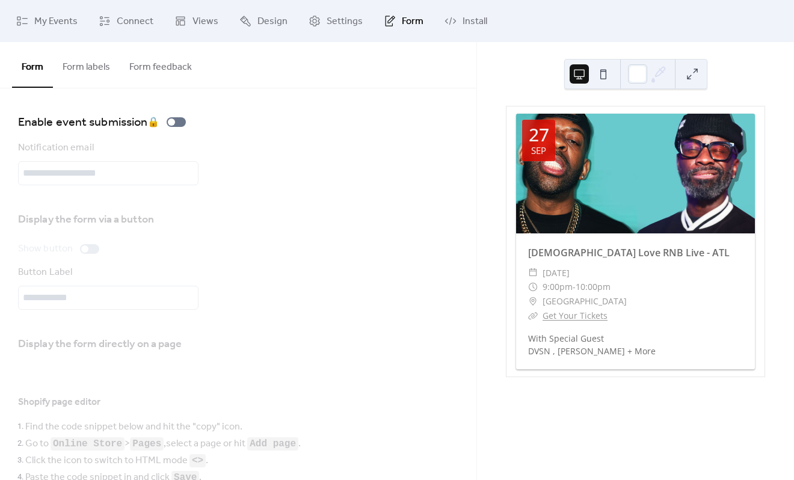
scroll to position [238, 0]
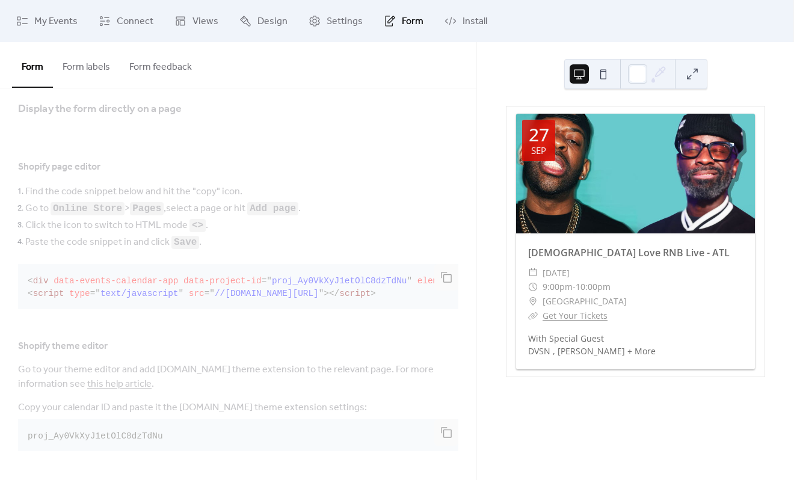
click at [85, 66] on button "Form labels" at bounding box center [86, 64] width 67 height 45
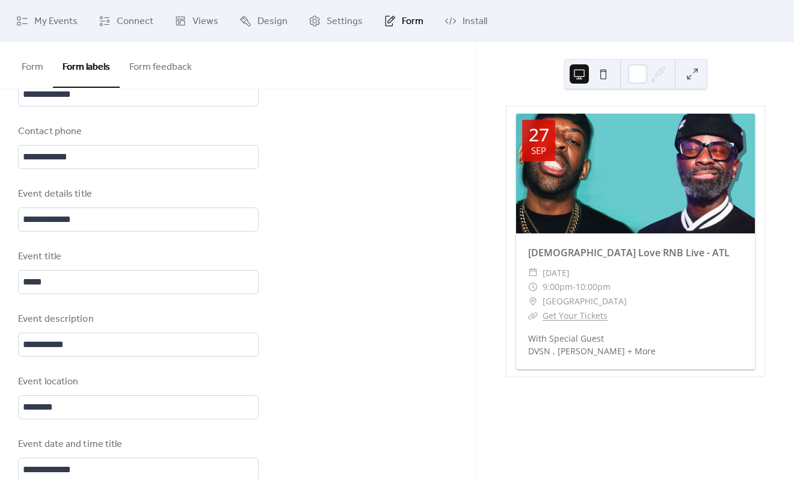
click at [168, 66] on button "Form feedback" at bounding box center [161, 64] width 82 height 45
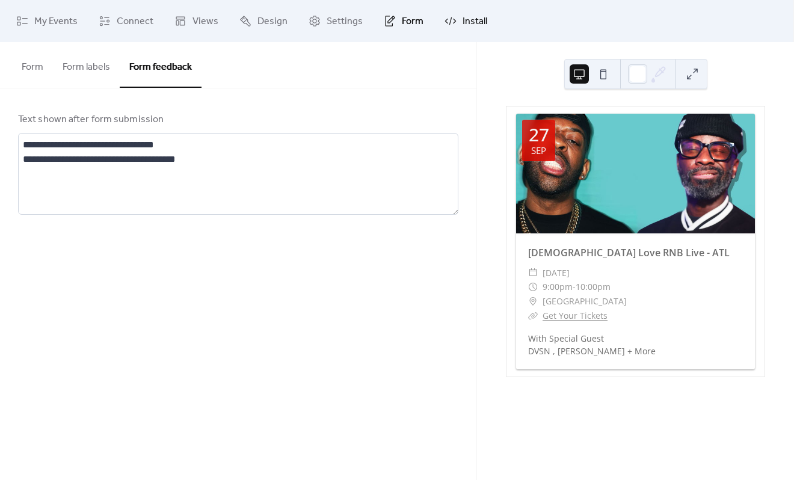
click at [462, 26] on span "Install" at bounding box center [474, 21] width 25 height 14
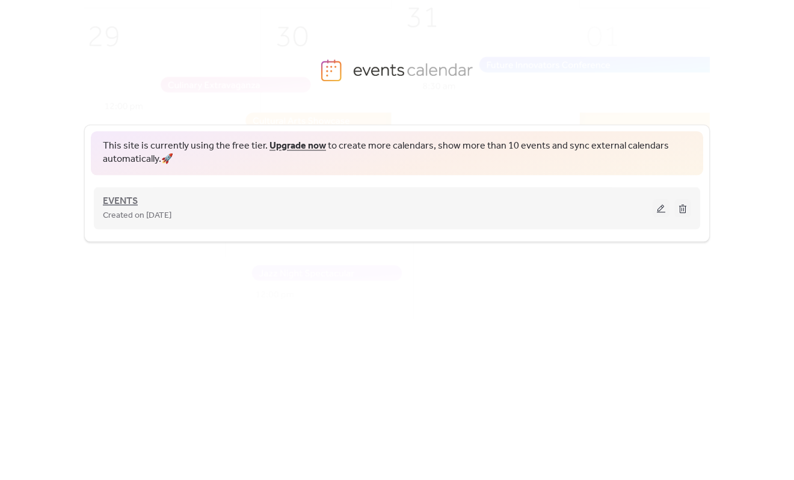
click at [124, 201] on span "EVENTS" at bounding box center [120, 201] width 35 height 14
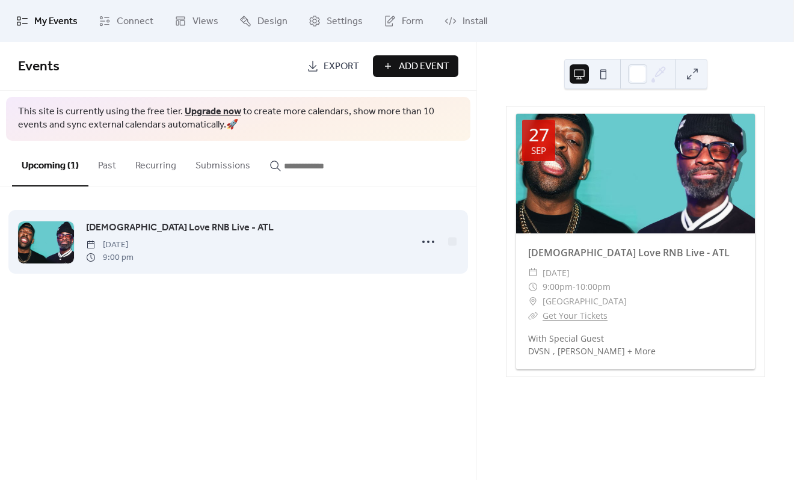
click at [134, 248] on span "[DATE]" at bounding box center [110, 245] width 48 height 13
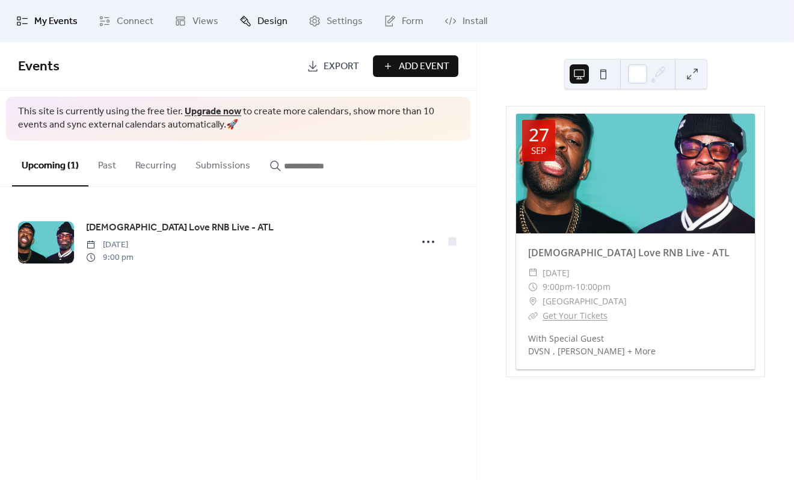
click at [247, 20] on icon at bounding box center [245, 21] width 12 height 12
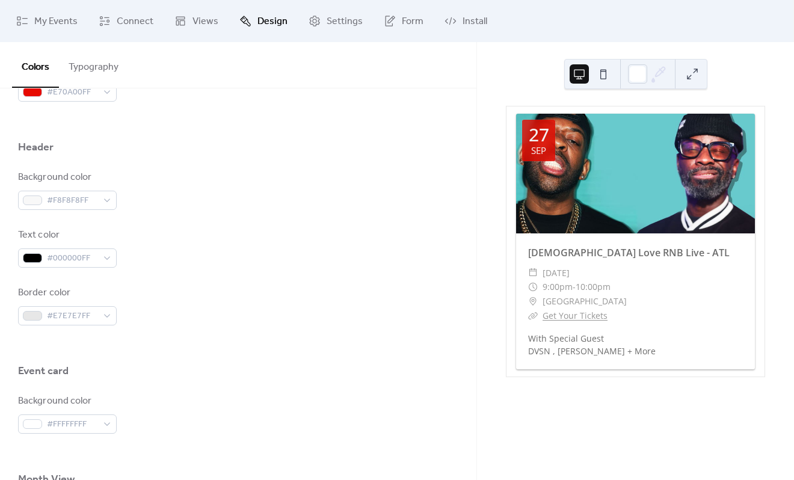
scroll to position [361, 0]
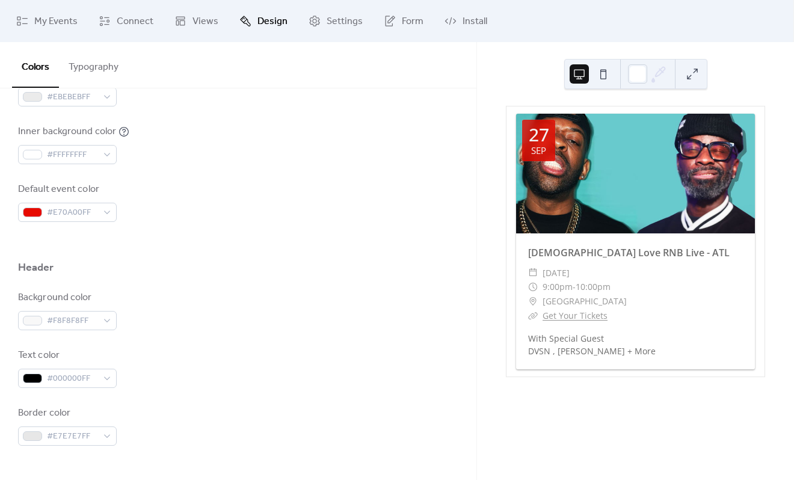
click at [88, 201] on div "Default event color #E70A00FF" at bounding box center [67, 202] width 99 height 40
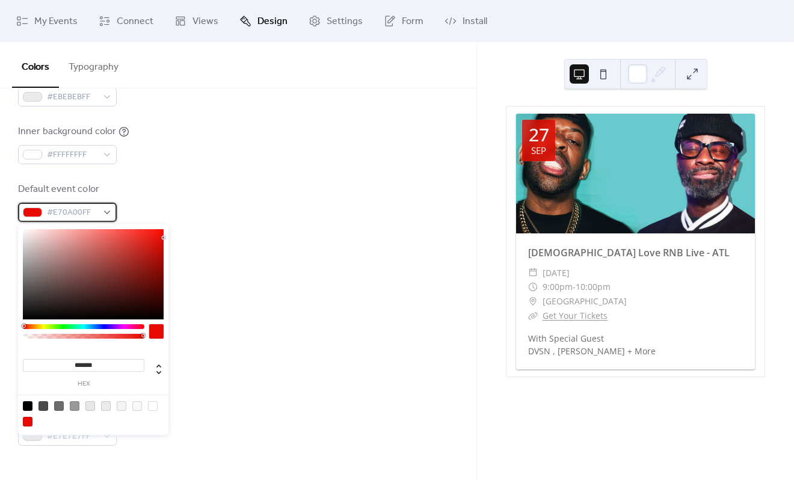
click at [86, 213] on span "#E70A00FF" at bounding box center [72, 213] width 51 height 14
click at [103, 369] on input "*******" at bounding box center [83, 365] width 121 height 13
paste input
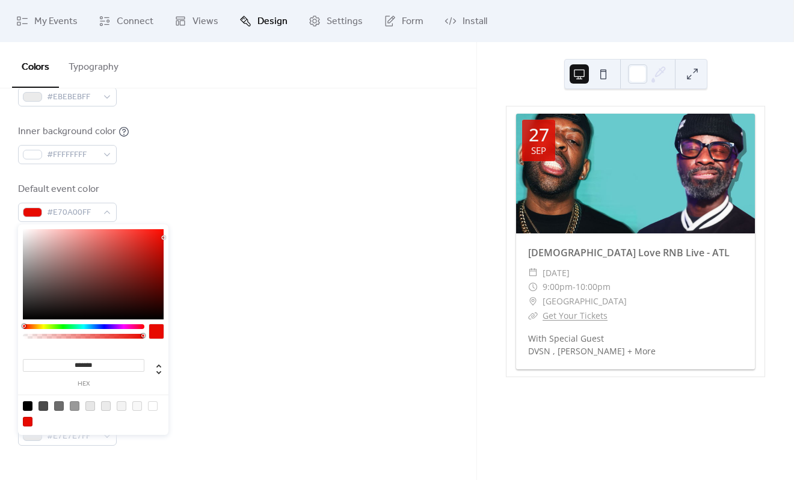
type input "*******"
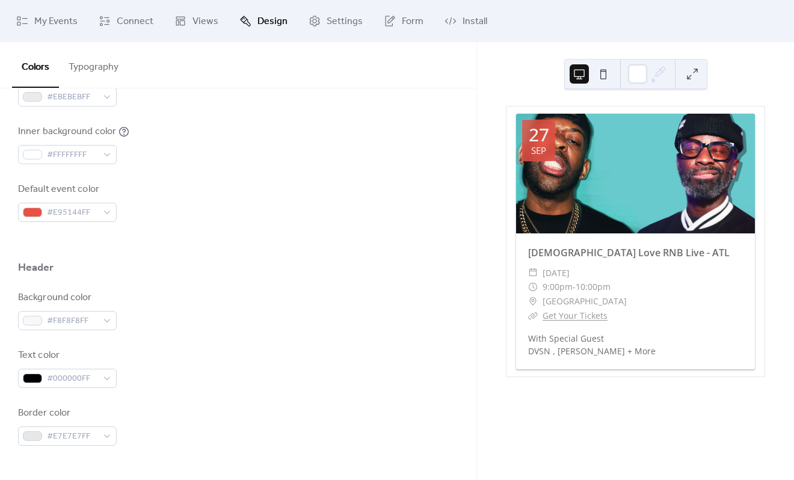
click at [213, 327] on div "Background color #F8F8F8FF" at bounding box center [238, 310] width 440 height 40
click at [213, 326] on div "Background color #F8F8F8FF" at bounding box center [238, 310] width 440 height 40
click at [340, 20] on span "Settings" at bounding box center [345, 21] width 36 height 14
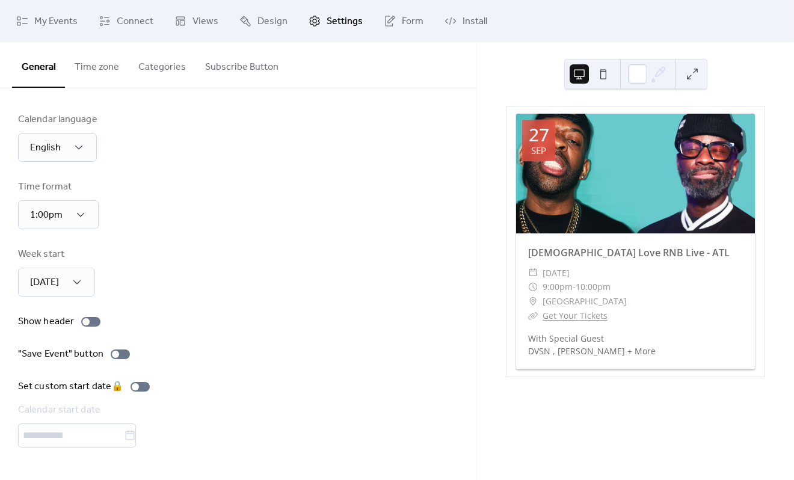
click at [105, 61] on button "Time zone" at bounding box center [97, 64] width 64 height 45
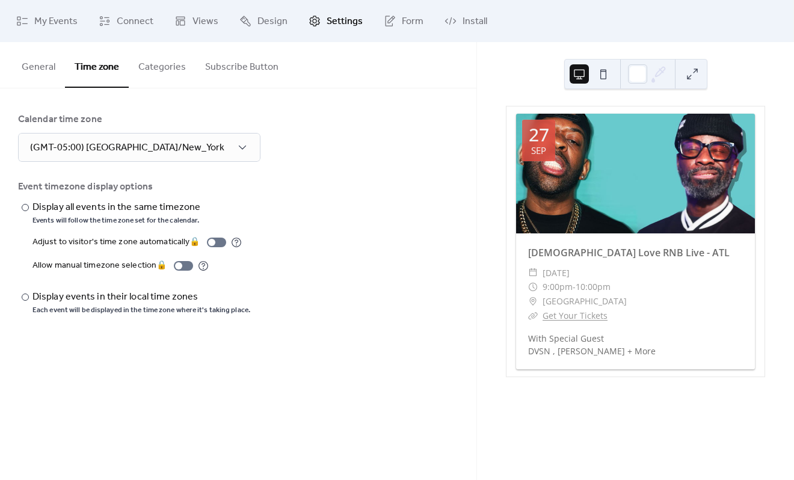
click at [156, 70] on button "Categories" at bounding box center [162, 64] width 67 height 45
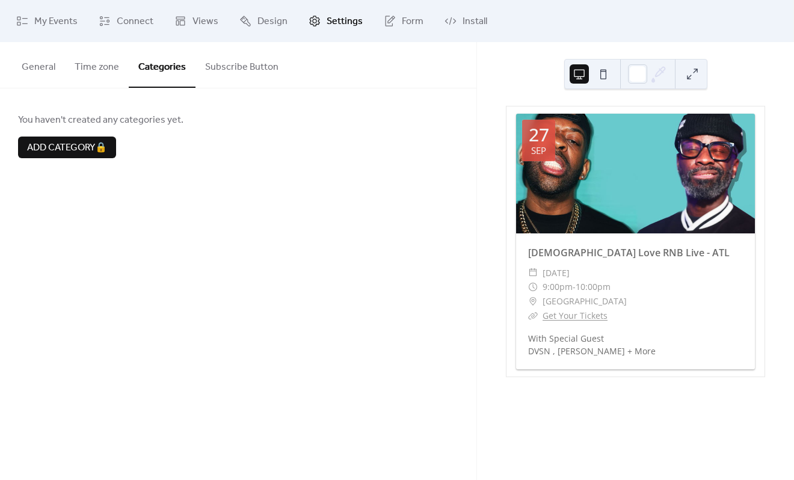
click at [223, 70] on button "Subscribe Button" at bounding box center [241, 64] width 93 height 45
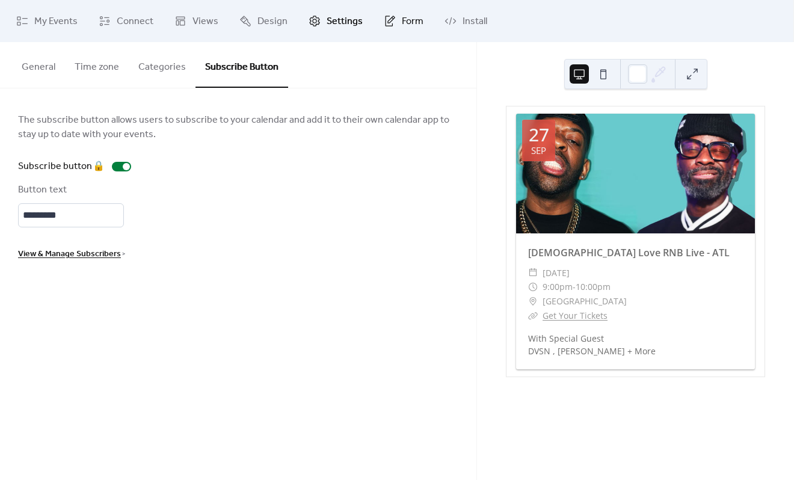
click at [411, 20] on span "Form" at bounding box center [413, 21] width 22 height 14
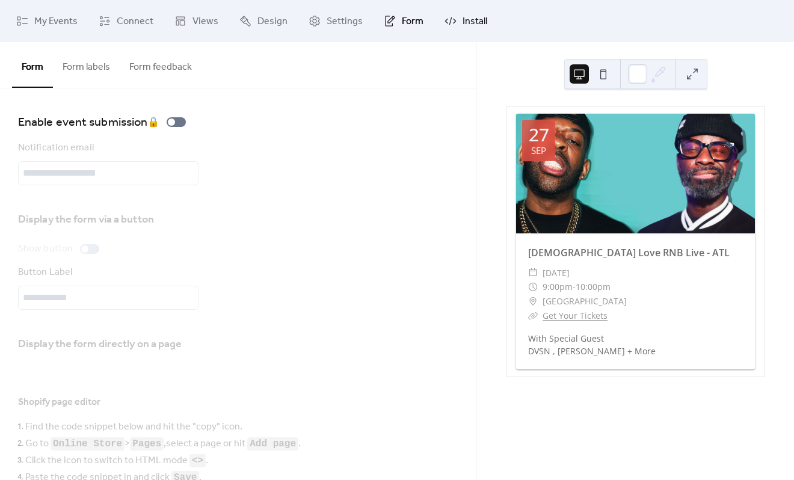
click at [475, 27] on span "Install" at bounding box center [474, 21] width 25 height 14
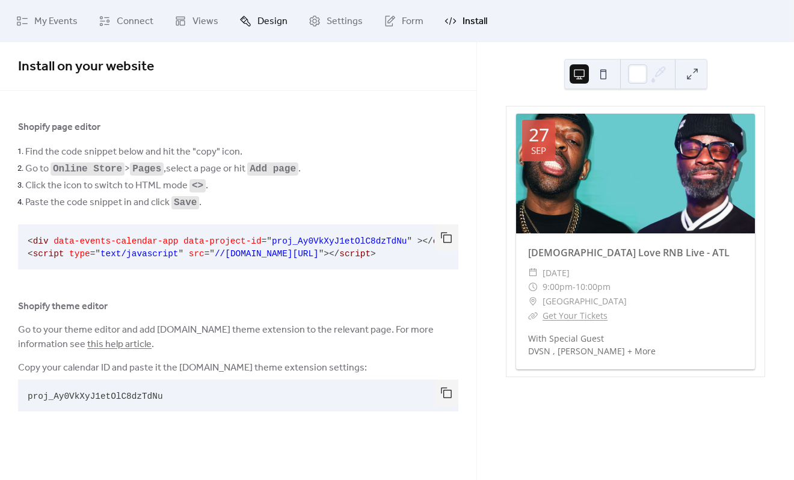
click at [264, 19] on span "Design" at bounding box center [272, 21] width 30 height 14
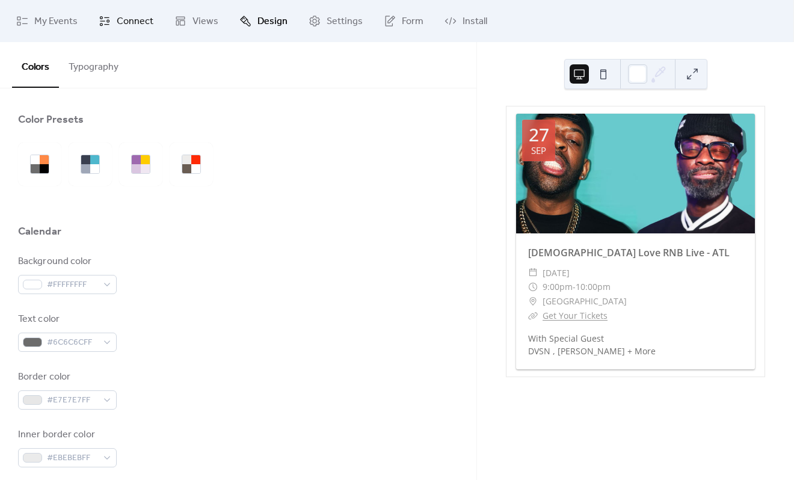
click at [127, 24] on span "Connect" at bounding box center [135, 21] width 37 height 14
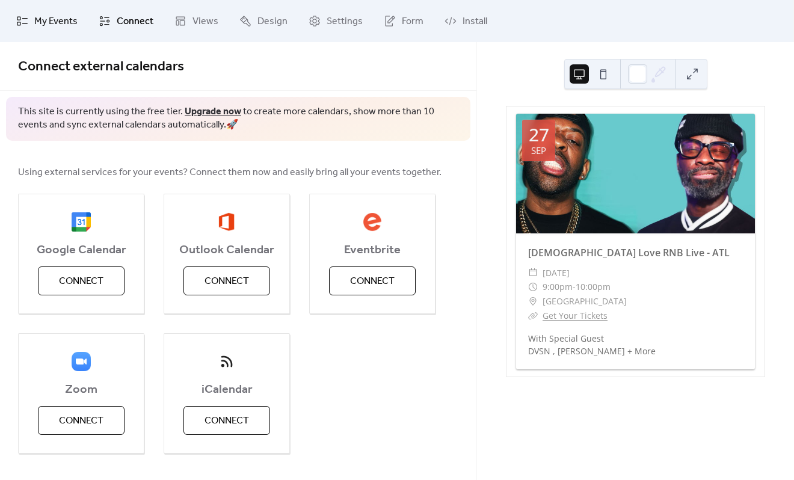
click at [48, 18] on span "My Events" at bounding box center [55, 21] width 43 height 14
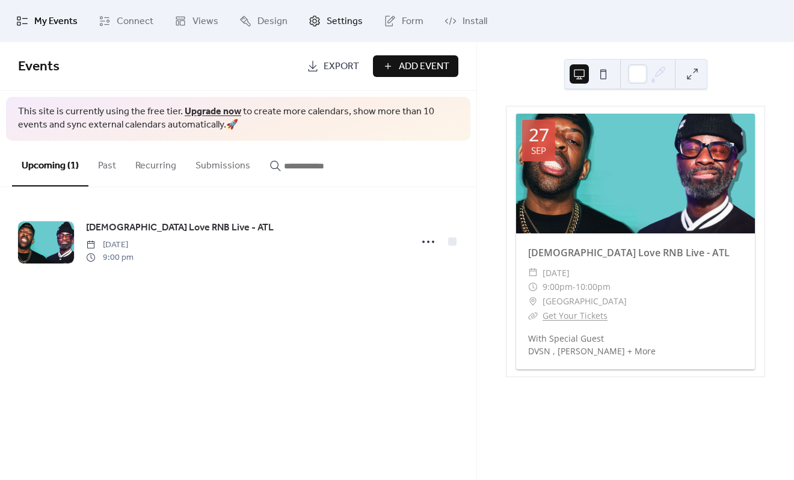
click at [336, 16] on span "Settings" at bounding box center [345, 21] width 36 height 14
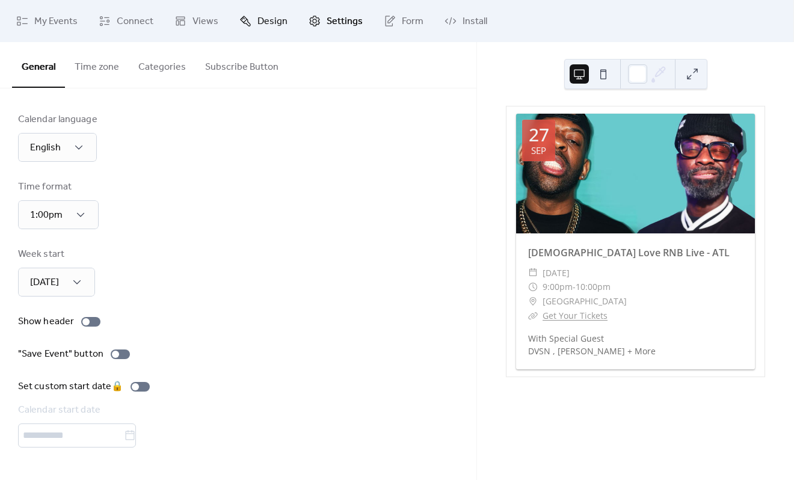
click at [257, 25] on span "Design" at bounding box center [272, 21] width 30 height 14
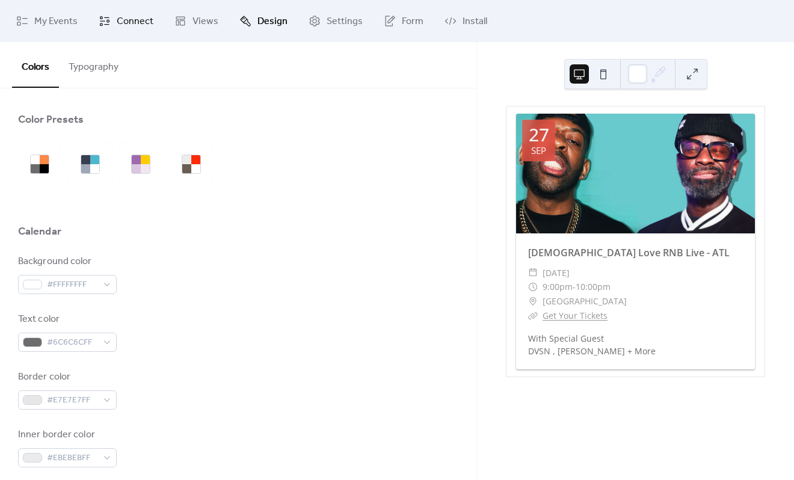
click at [124, 25] on span "Connect" at bounding box center [135, 21] width 37 height 14
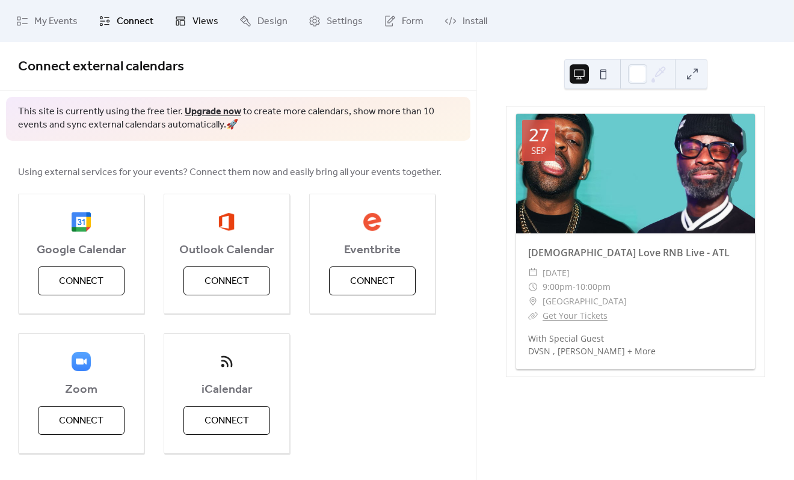
click at [206, 18] on span "Views" at bounding box center [205, 21] width 26 height 14
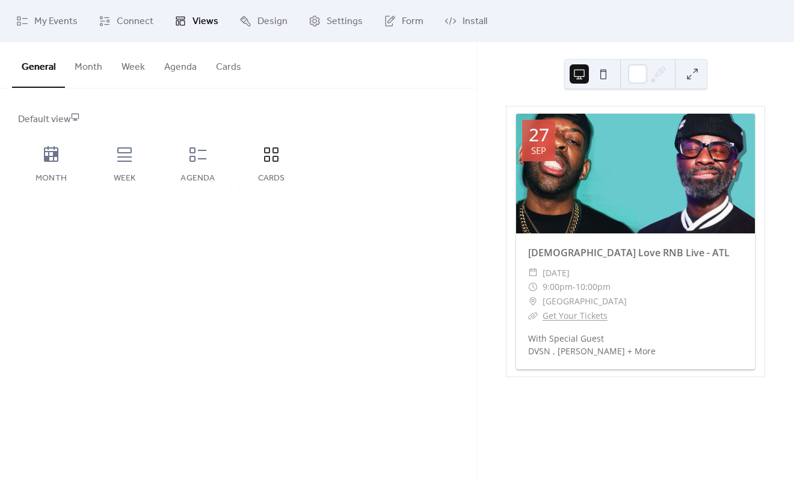
click at [233, 57] on button "Cards" at bounding box center [228, 64] width 45 height 45
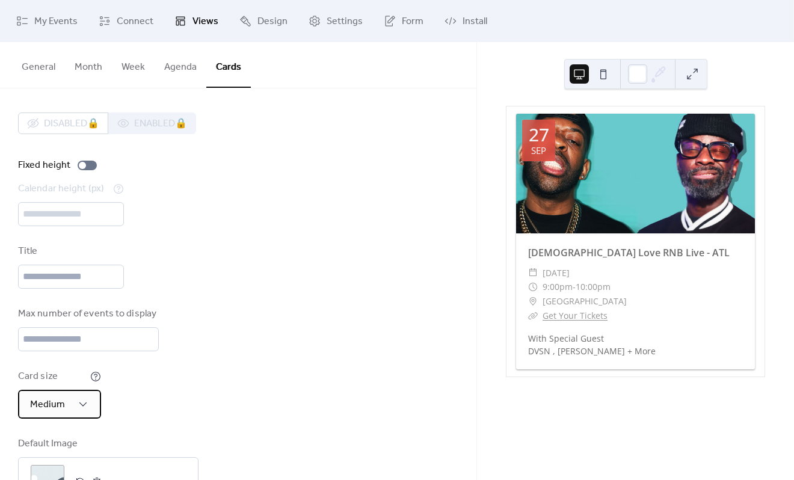
drag, startPoint x: 48, startPoint y: 404, endPoint x: 57, endPoint y: 404, distance: 9.6
click at [49, 404] on span "Medium" at bounding box center [47, 404] width 35 height 19
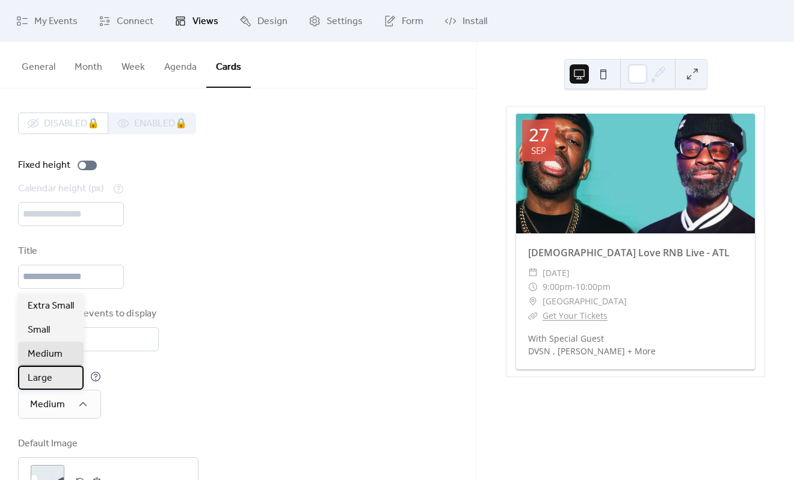
click at [58, 378] on div "Large" at bounding box center [51, 378] width 66 height 24
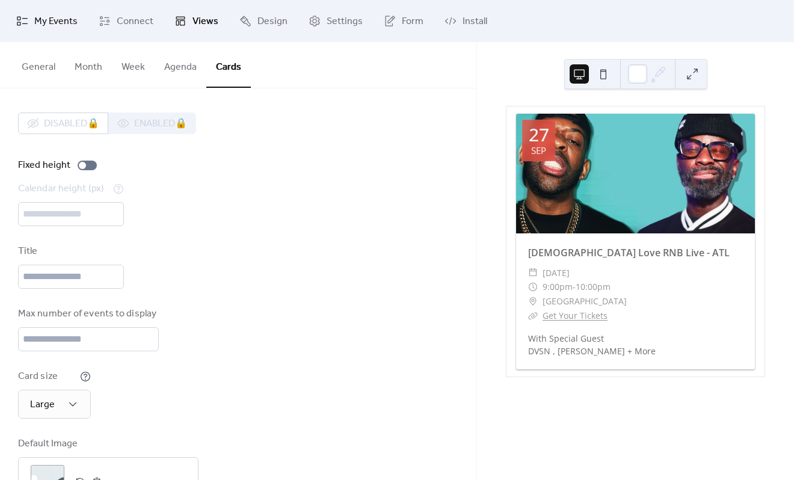
click at [45, 7] on link "My Events" at bounding box center [46, 21] width 79 height 32
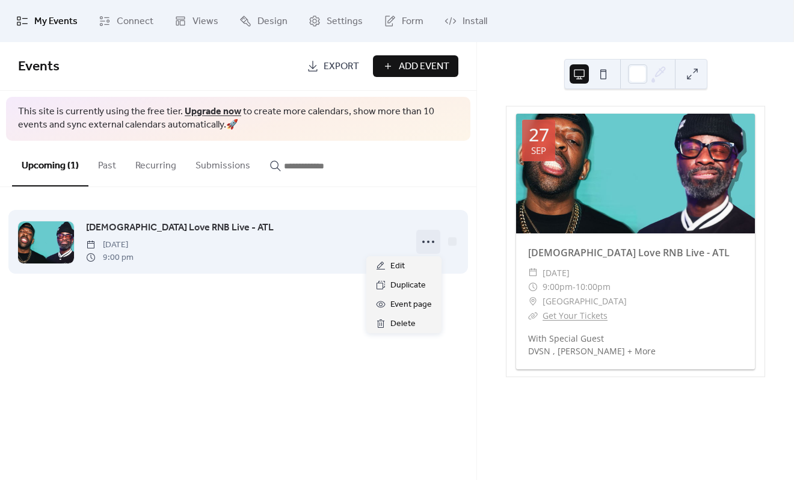
click at [431, 241] on icon at bounding box center [428, 241] width 19 height 19
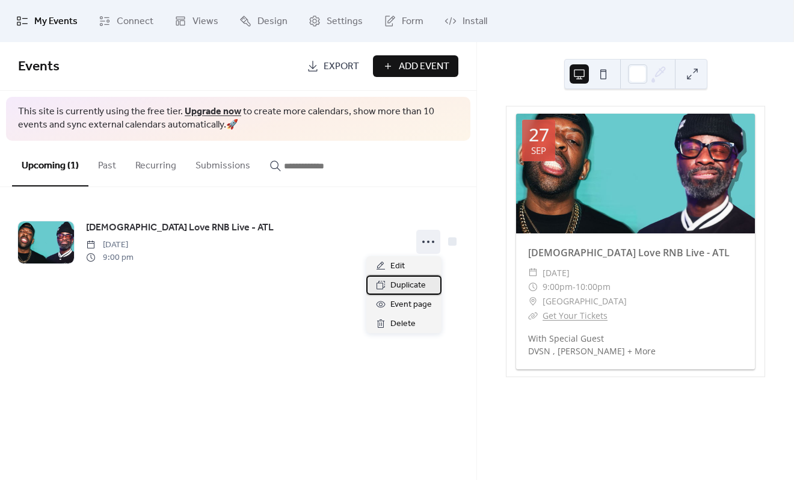
click at [423, 281] on span "Duplicate" at bounding box center [407, 285] width 35 height 14
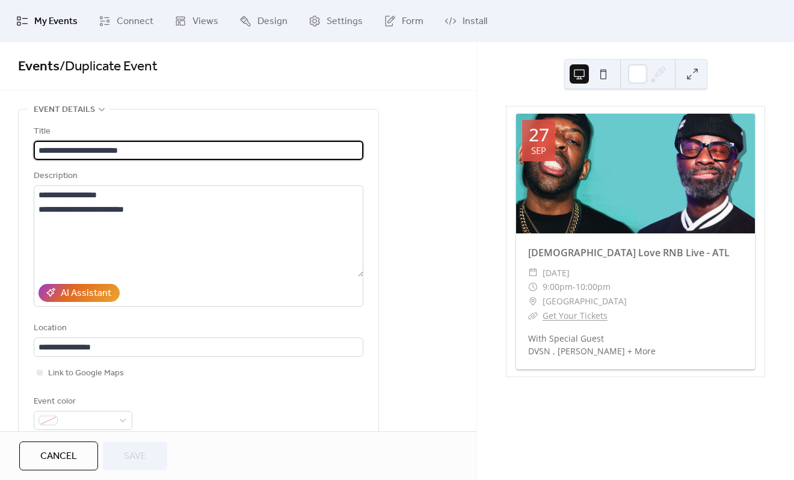
click at [150, 149] on input "**********" at bounding box center [199, 150] width 330 height 19
drag, startPoint x: 160, startPoint y: 153, endPoint x: 132, endPoint y: 155, distance: 28.3
click at [123, 158] on input "**********" at bounding box center [199, 150] width 330 height 19
type input "**********"
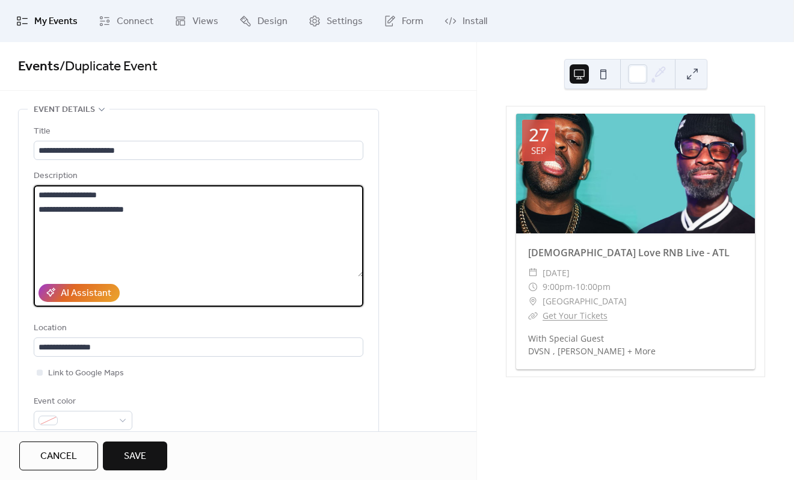
click at [161, 268] on textarea "**********" at bounding box center [199, 230] width 330 height 91
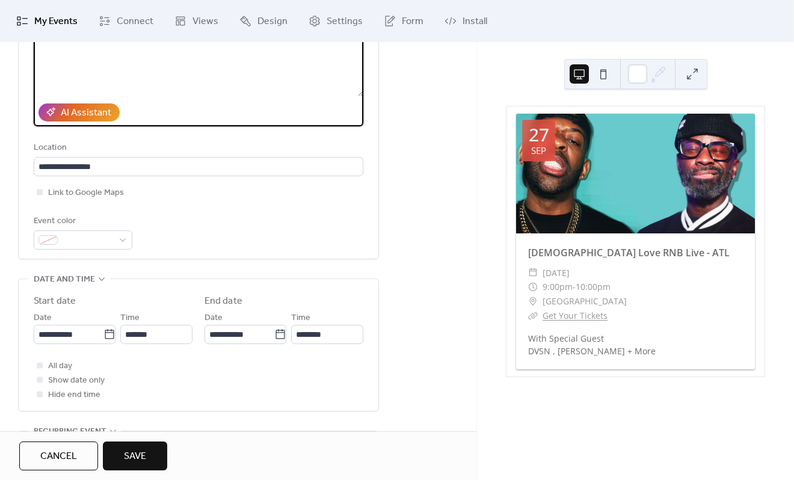
scroll to position [241, 0]
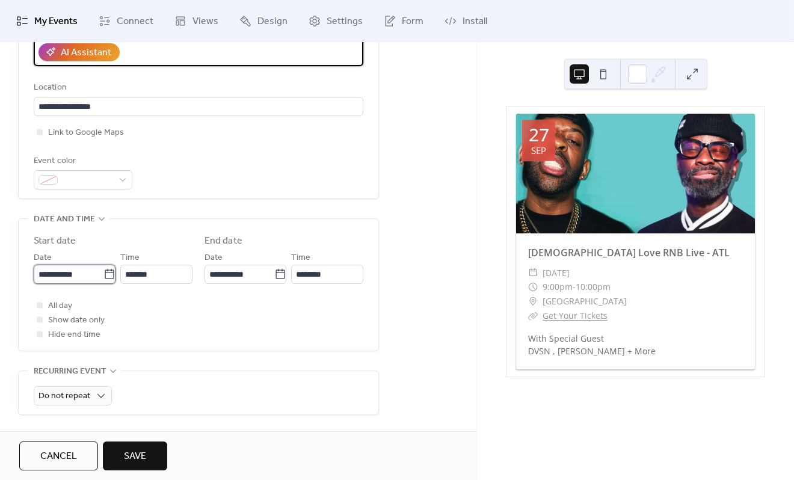
click at [59, 277] on input "**********" at bounding box center [69, 274] width 70 height 19
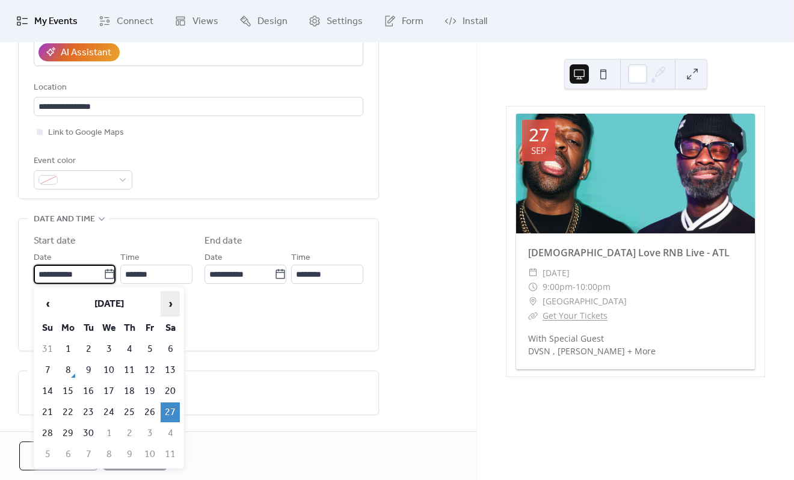
click at [166, 300] on span "›" at bounding box center [170, 304] width 18 height 24
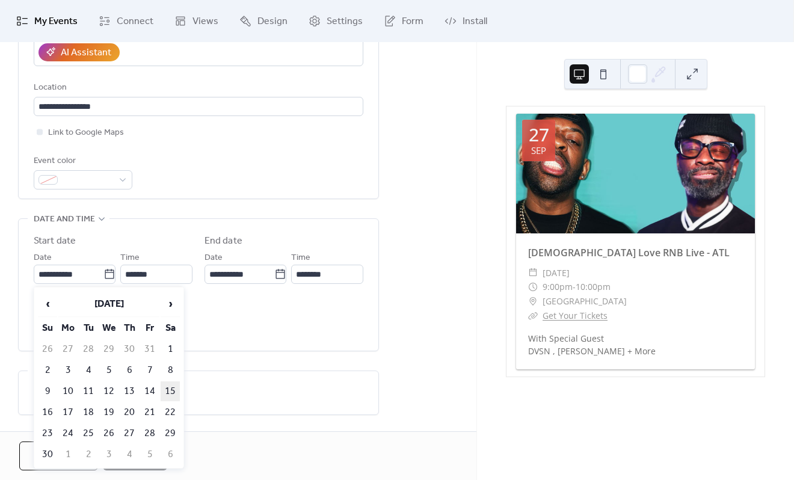
click at [176, 387] on td "15" at bounding box center [170, 391] width 19 height 20
type input "**********"
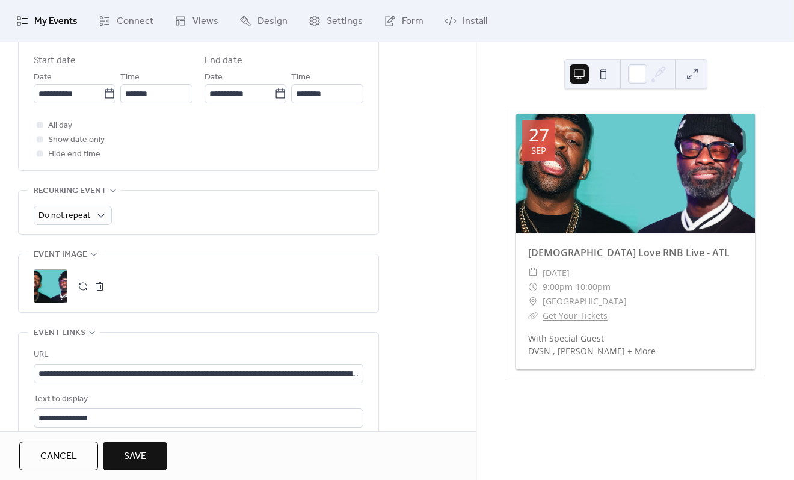
scroll to position [481, 0]
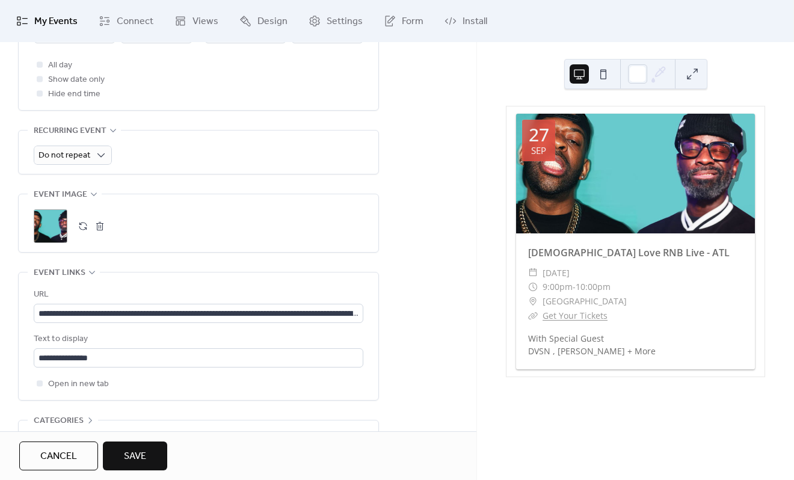
click at [54, 232] on div ";" at bounding box center [51, 226] width 34 height 34
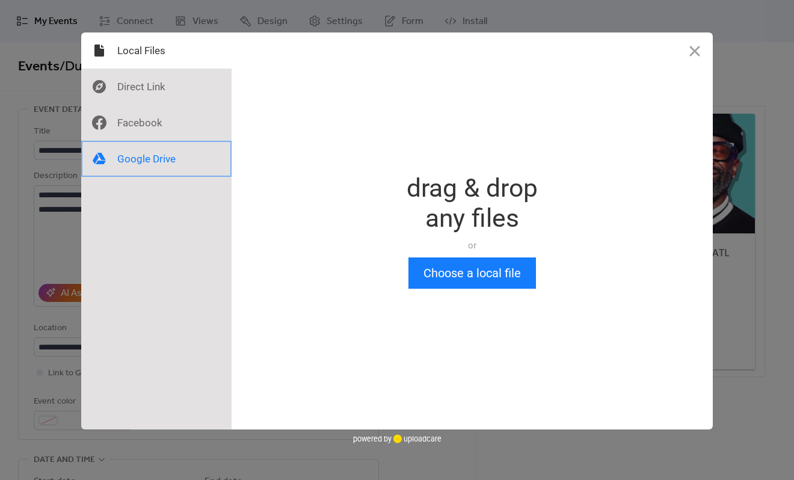
click at [134, 167] on div at bounding box center [156, 159] width 150 height 36
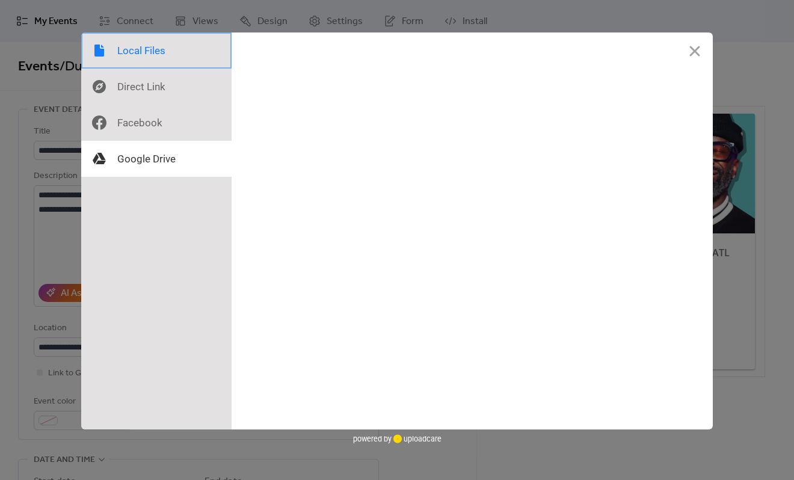
click at [153, 45] on div at bounding box center [156, 50] width 150 height 36
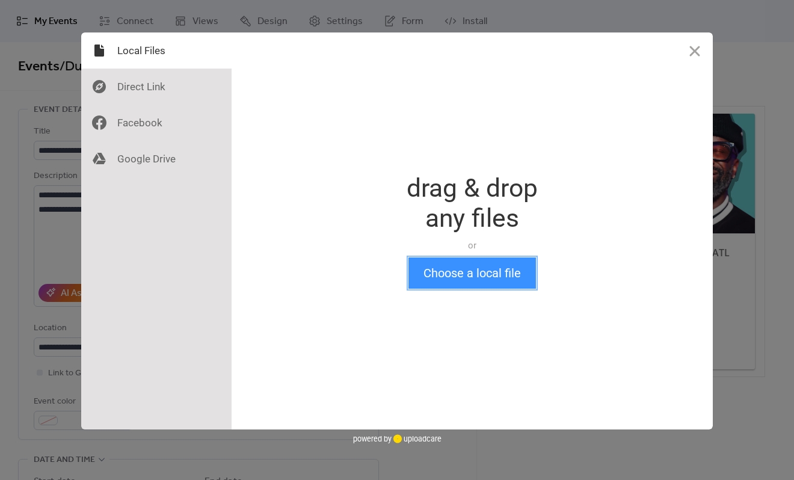
click at [483, 272] on button "Choose a local file" at bounding box center [472, 272] width 128 height 31
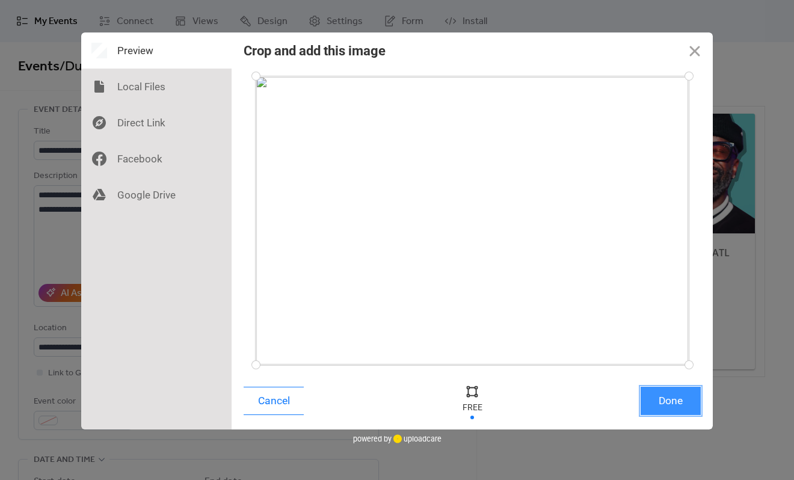
click at [662, 402] on button "Done" at bounding box center [671, 401] width 60 height 28
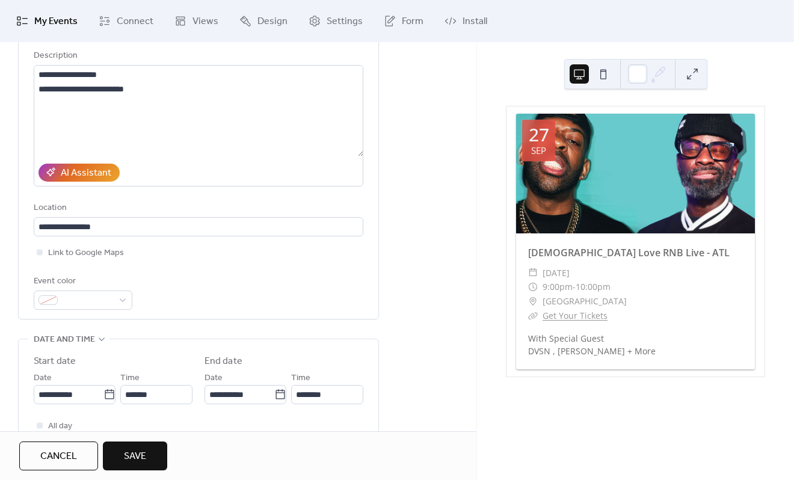
scroll to position [301, 0]
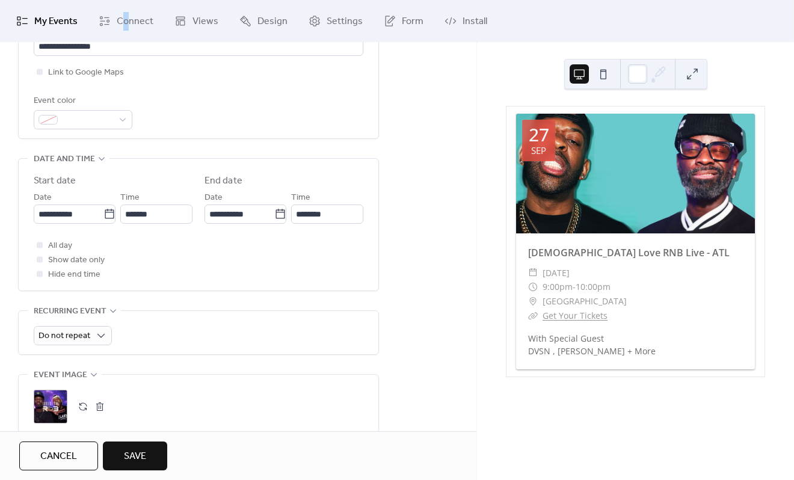
click at [125, 41] on div "My Events Connect Views Design Settings Form Install" at bounding box center [397, 21] width 794 height 42
click at [125, 49] on input "**********" at bounding box center [199, 46] width 330 height 19
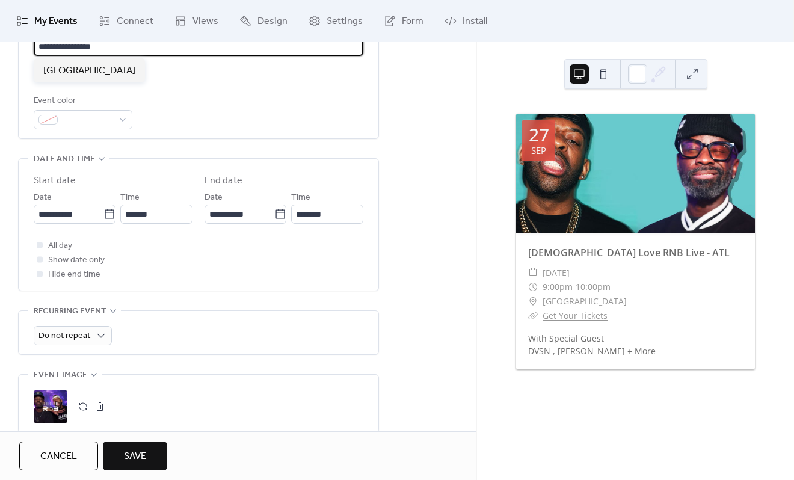
click at [125, 49] on input "**********" at bounding box center [199, 46] width 330 height 19
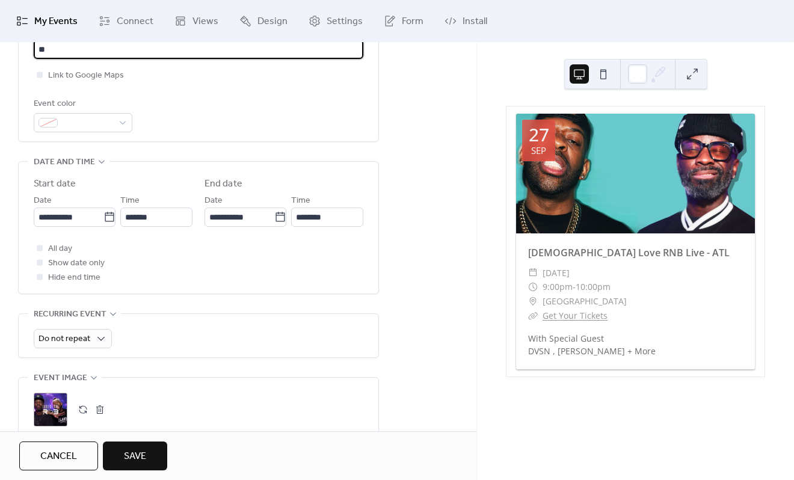
type input "*"
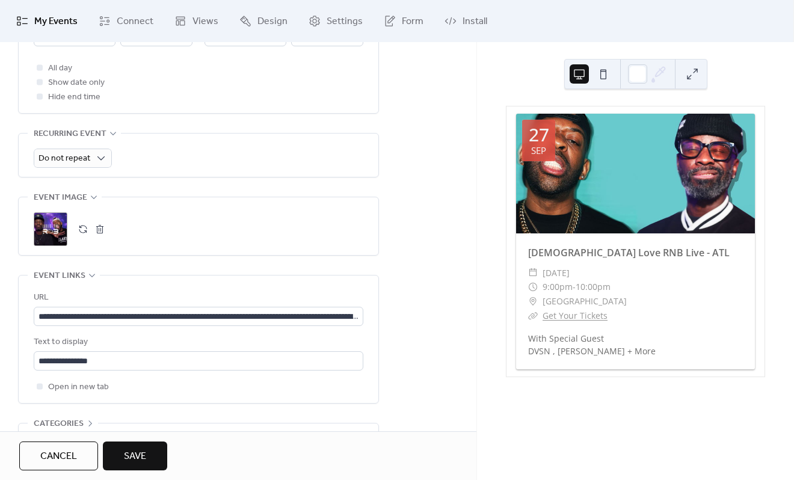
scroll to position [358, 0]
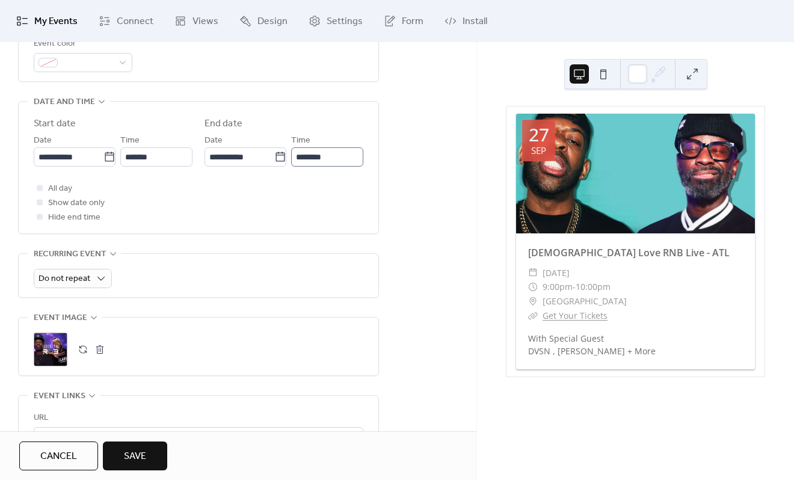
type input "**********"
click at [307, 164] on input "********" at bounding box center [327, 156] width 72 height 19
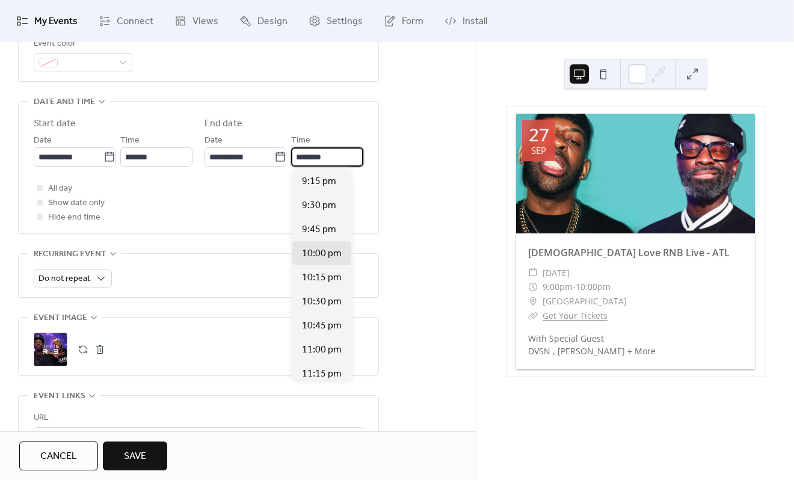
scroll to position [54, 0]
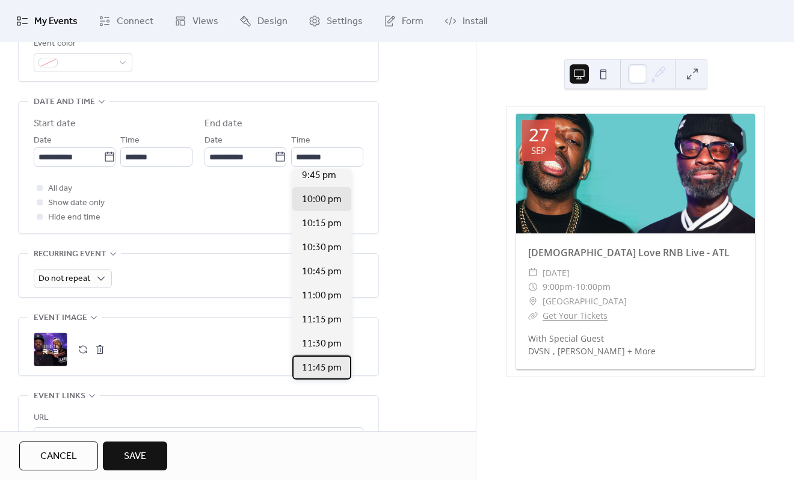
click at [322, 367] on span "11:45 pm" at bounding box center [322, 368] width 40 height 14
type input "********"
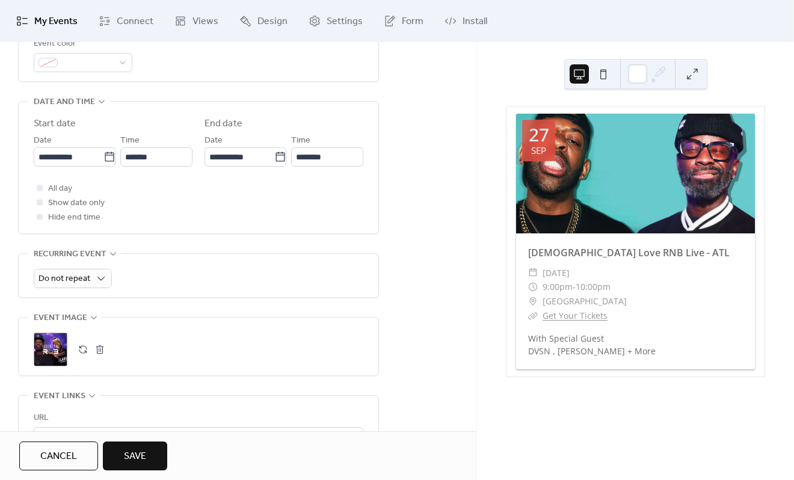
click at [124, 452] on span "Save" at bounding box center [135, 456] width 22 height 14
